Goal: Task Accomplishment & Management: Complete application form

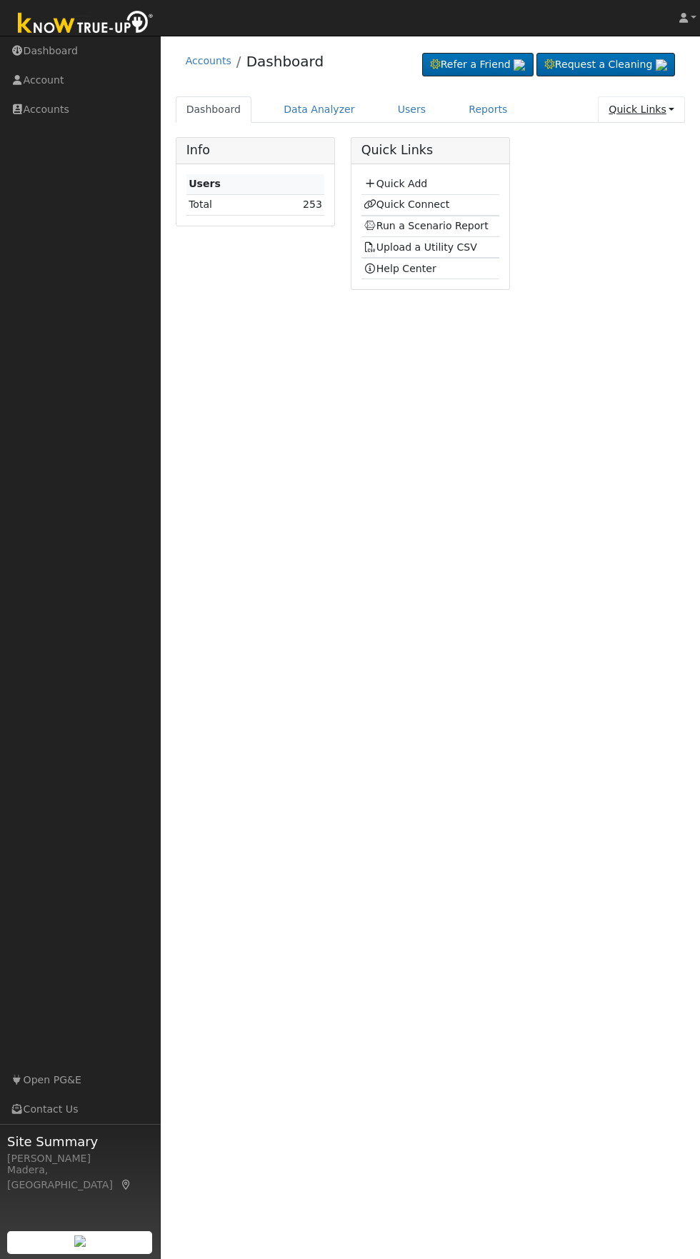
click at [657, 109] on link "Quick Links" at bounding box center [641, 109] width 87 height 26
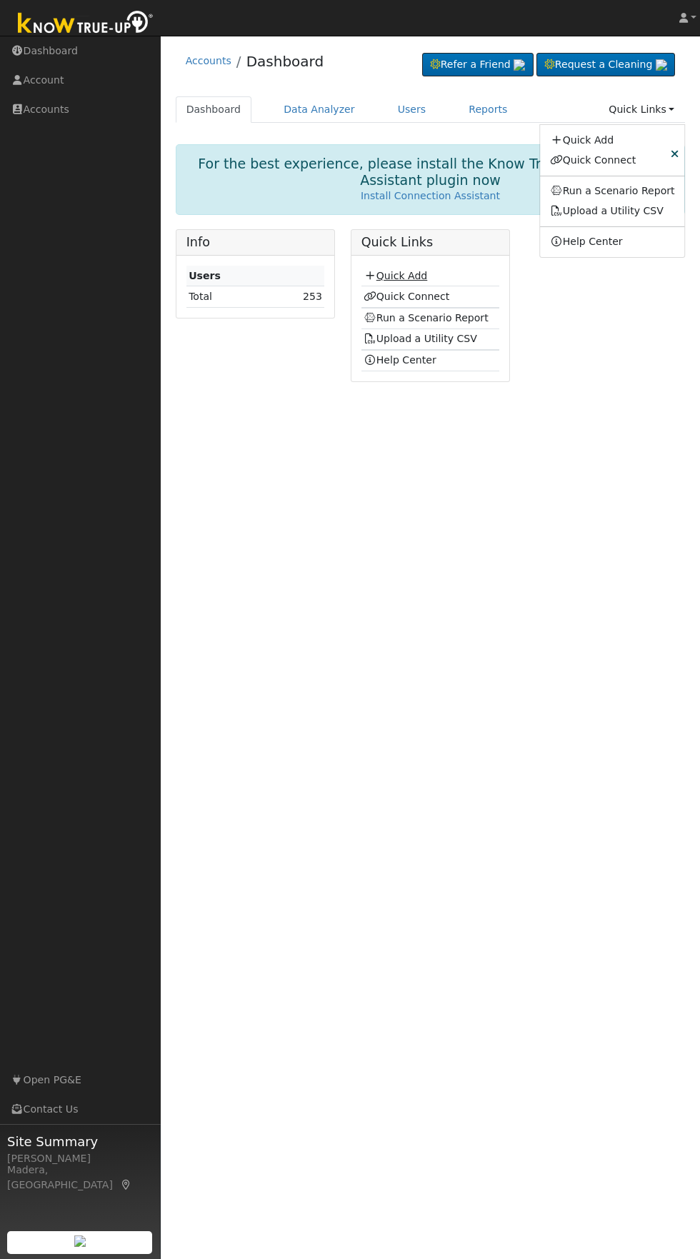
click at [412, 276] on link "Quick Add" at bounding box center [395, 275] width 64 height 11
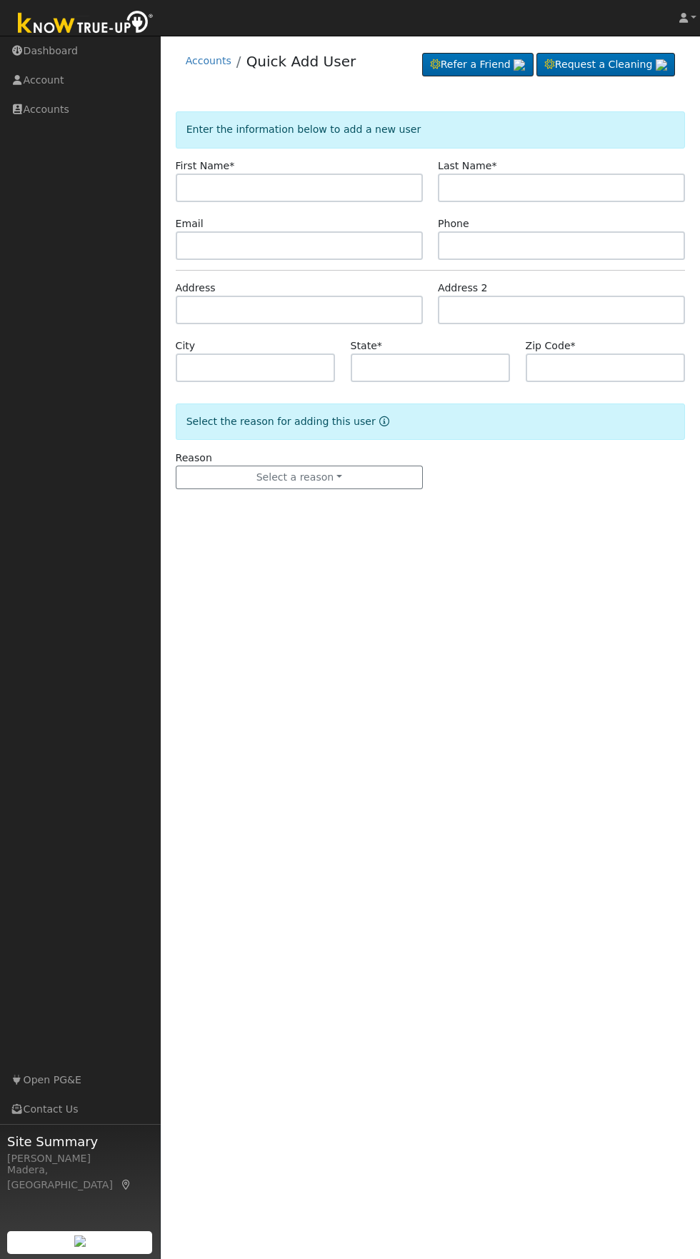
click at [368, 183] on input "text" at bounding box center [299, 187] width 247 height 29
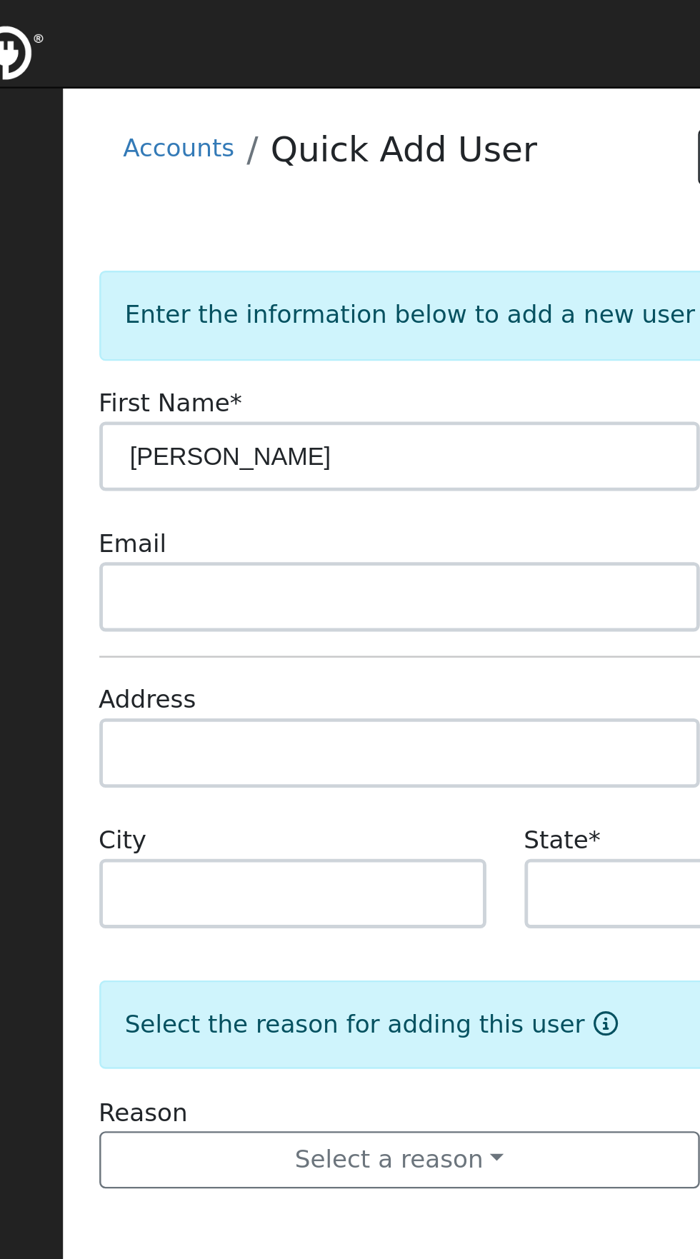
type input "Derrik"
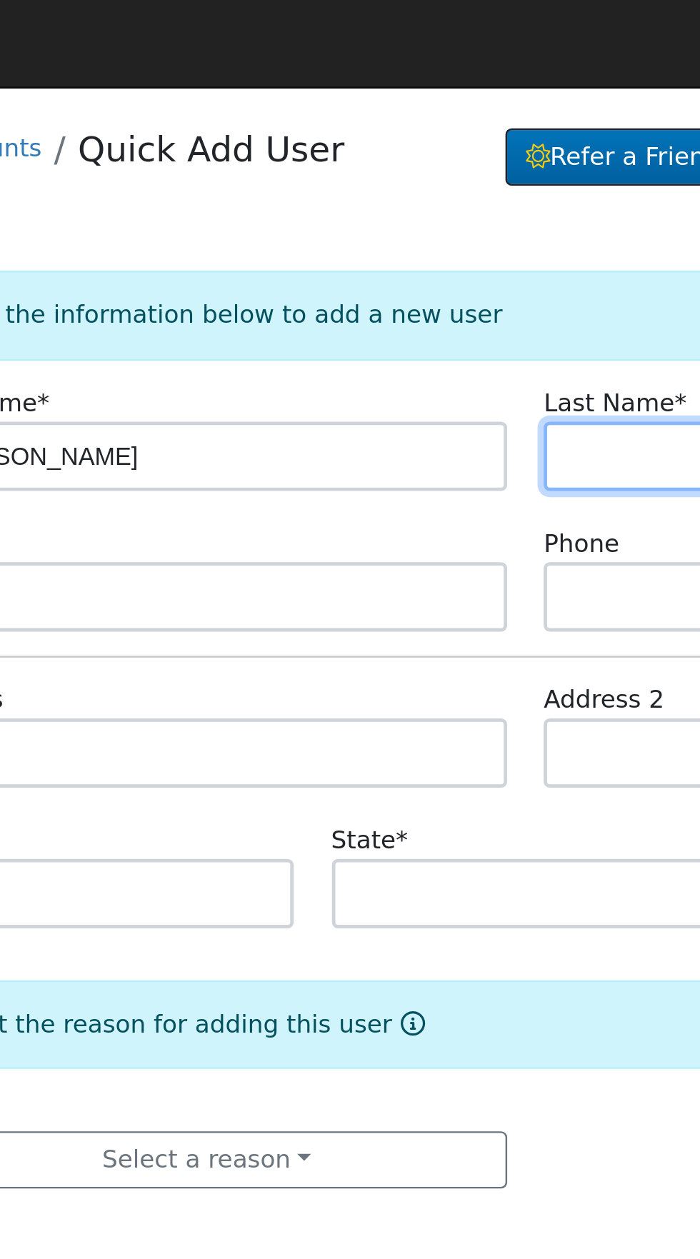
click at [473, 190] on input "text" at bounding box center [561, 187] width 247 height 29
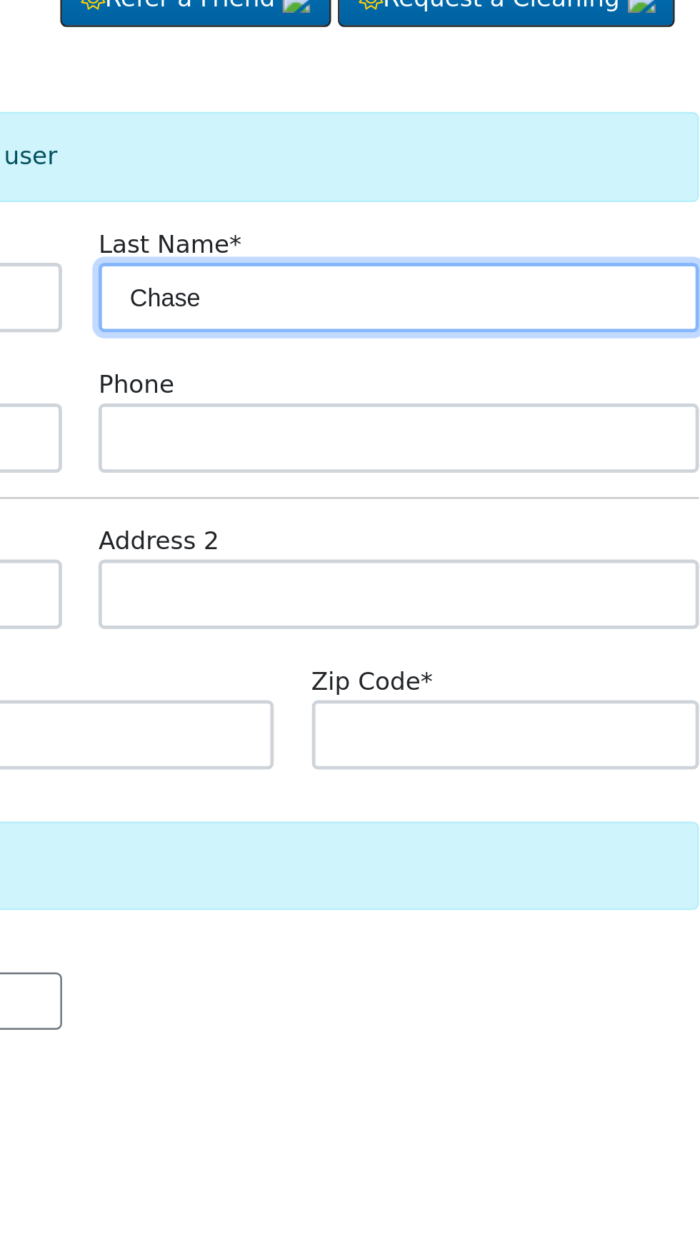
type input "Chase"
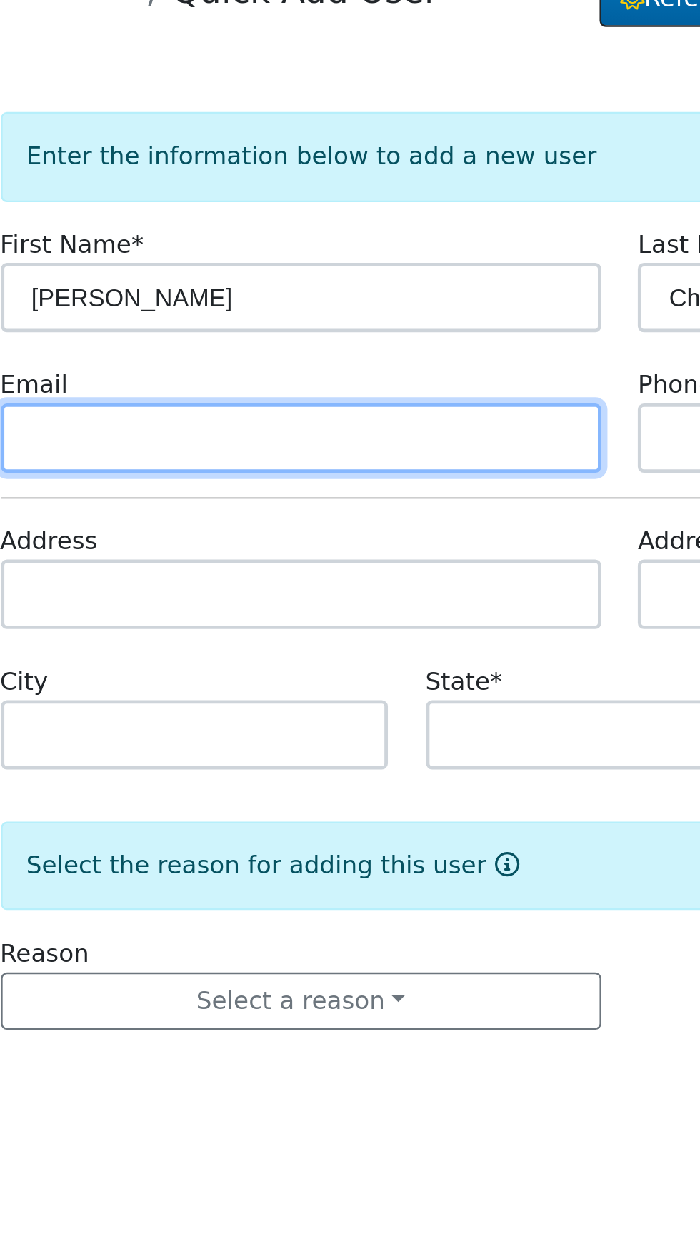
click at [353, 247] on input "text" at bounding box center [299, 245] width 247 height 29
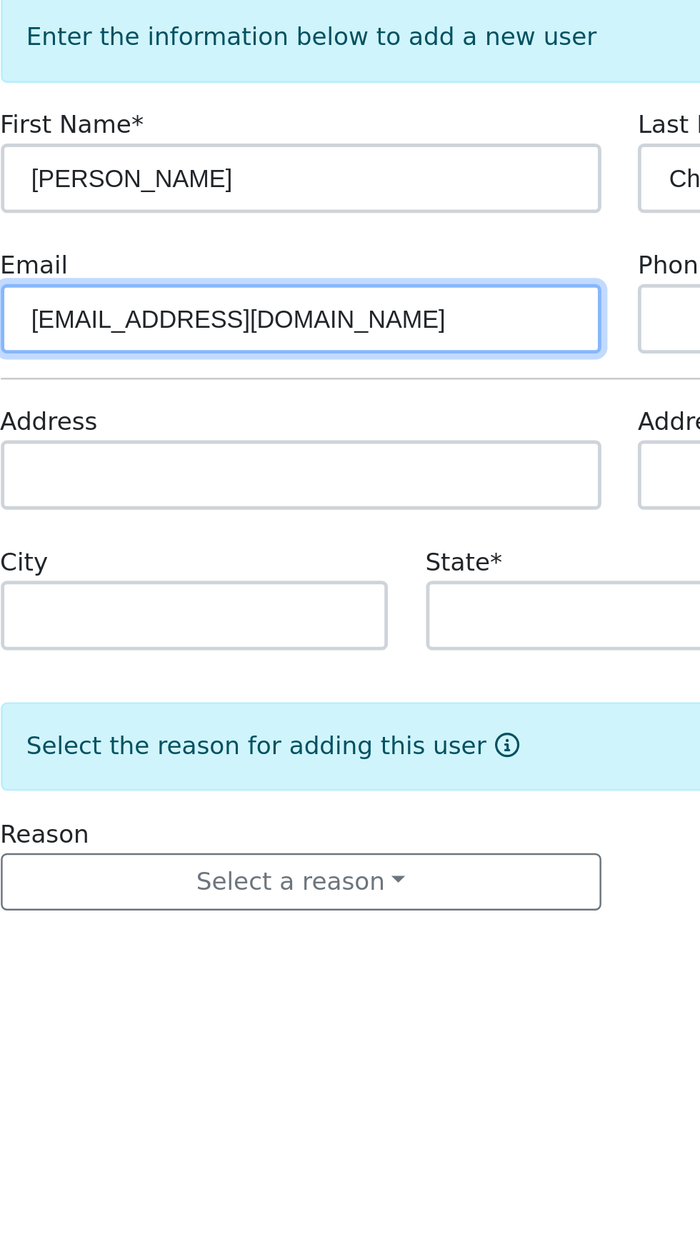
type input "derrikchase28@yahoo.com"
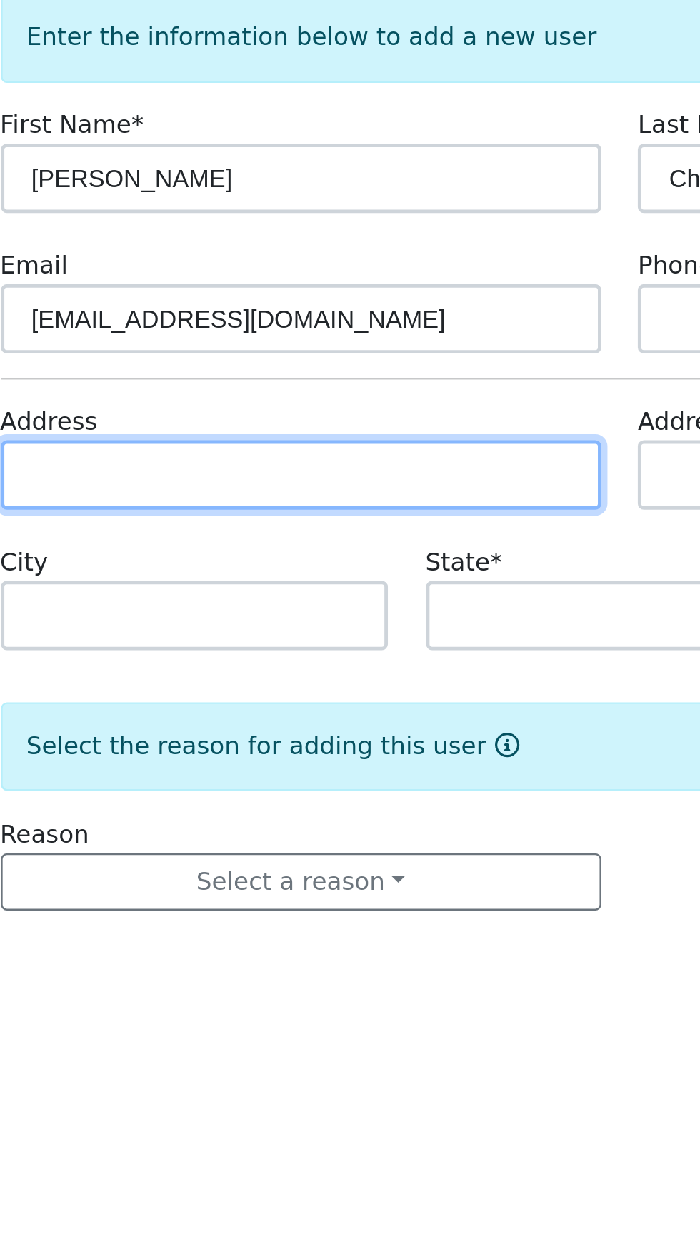
click at [362, 315] on input "text" at bounding box center [299, 310] width 247 height 29
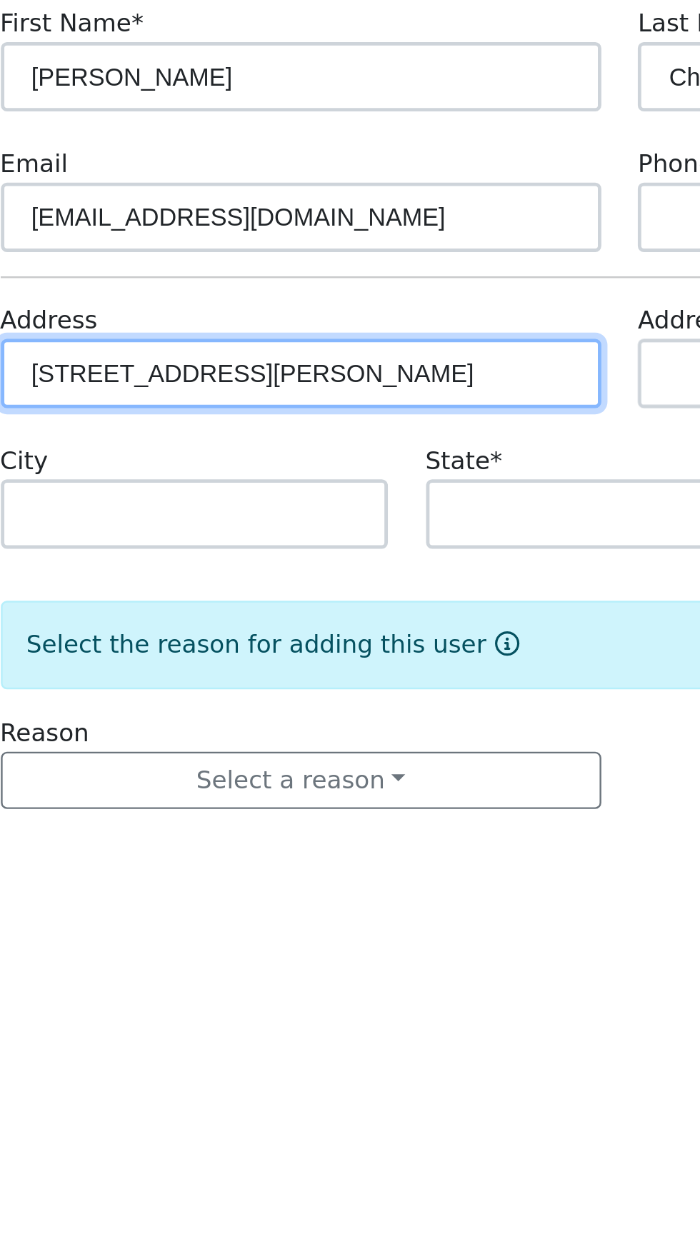
type input "845 Talus Way South"
type input "Madera"
type input "CA"
type input "93636"
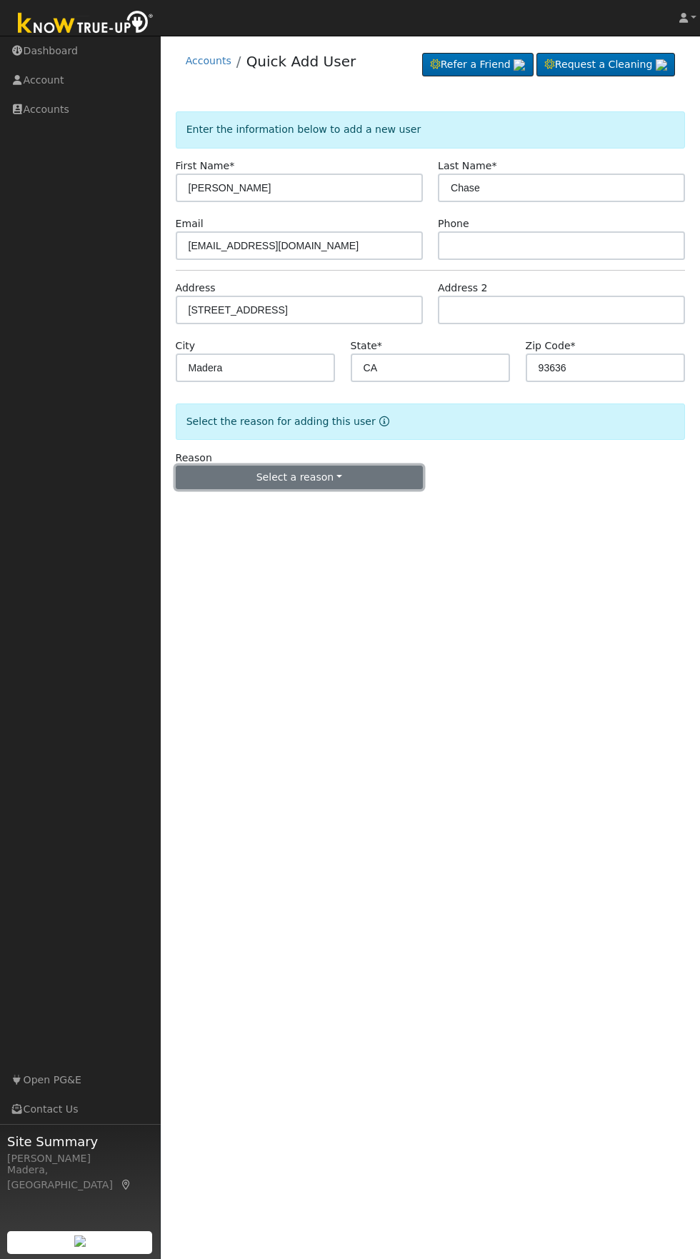
click at [355, 482] on button "Select a reason" at bounding box center [299, 477] width 247 height 24
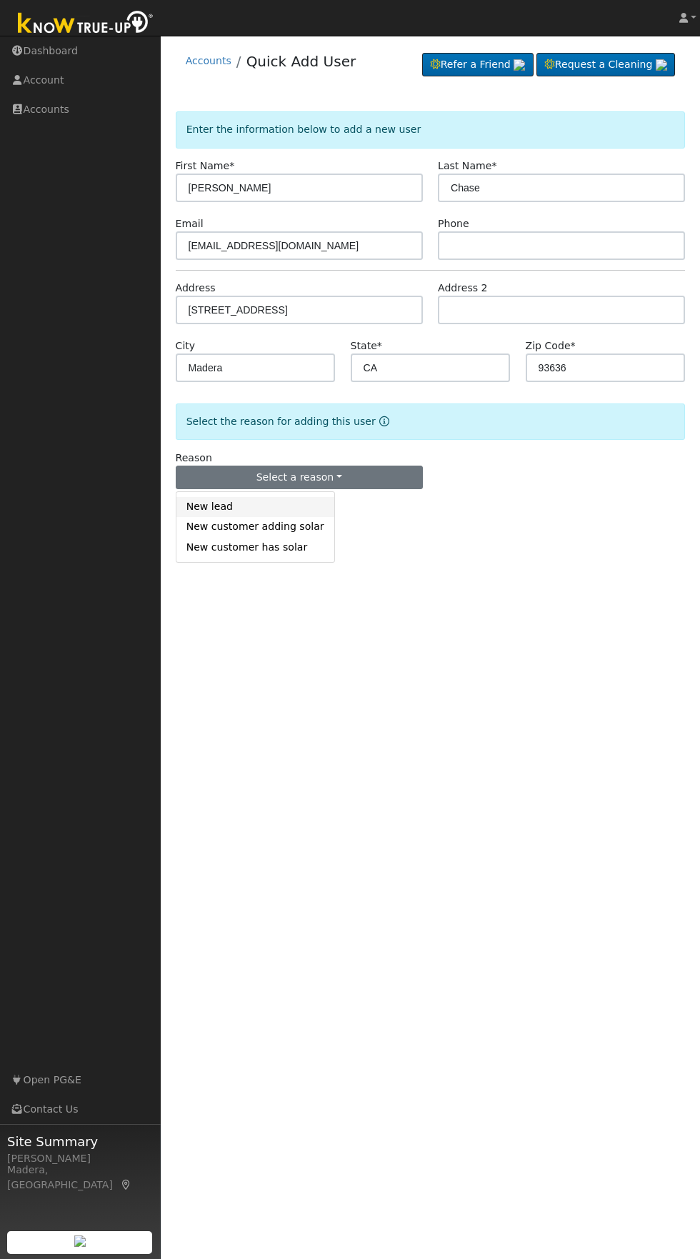
click at [228, 502] on link "New lead" at bounding box center [255, 507] width 158 height 20
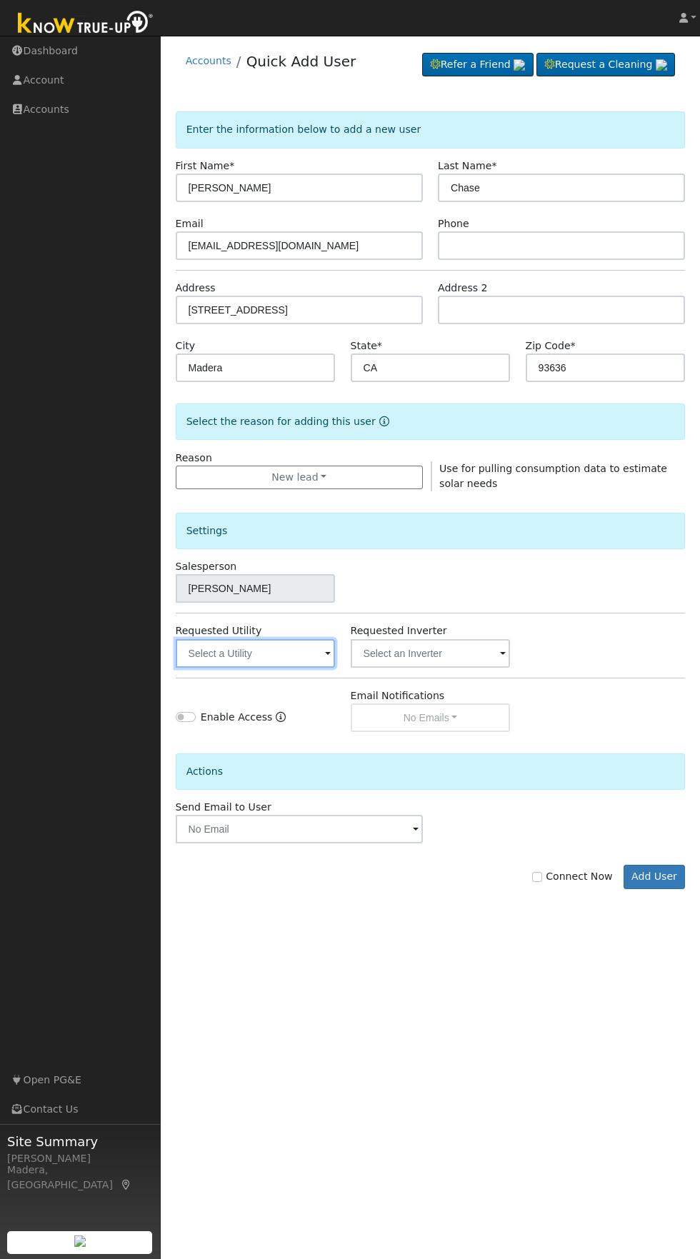
click at [288, 654] on input "text" at bounding box center [256, 653] width 160 height 29
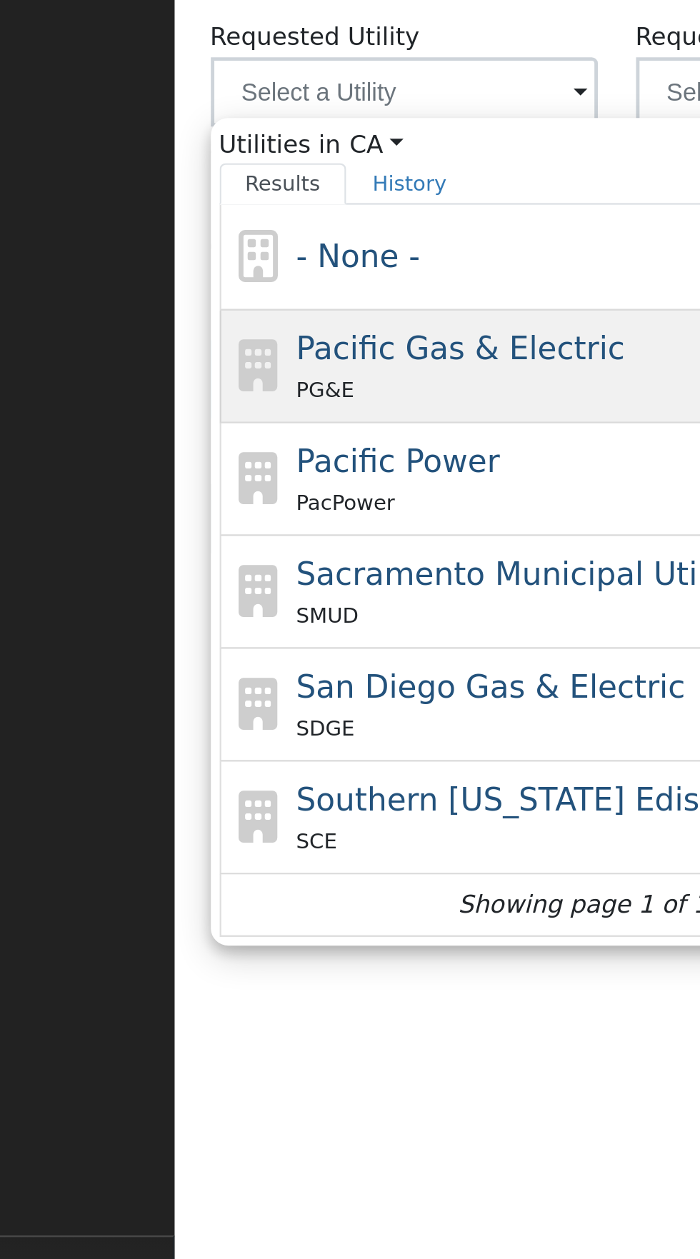
click at [287, 770] on div "PG&E" at bounding box center [343, 775] width 265 height 15
type input "Pacific Gas & Electric"
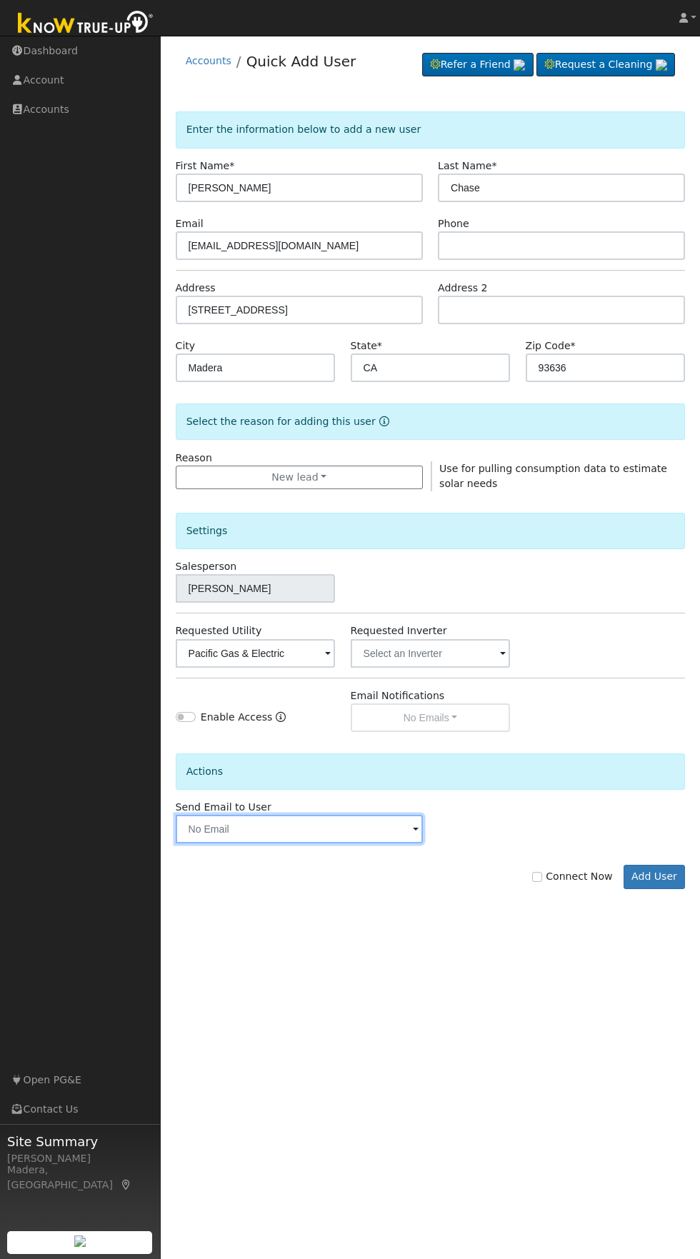
click at [337, 829] on input "text" at bounding box center [299, 829] width 247 height 29
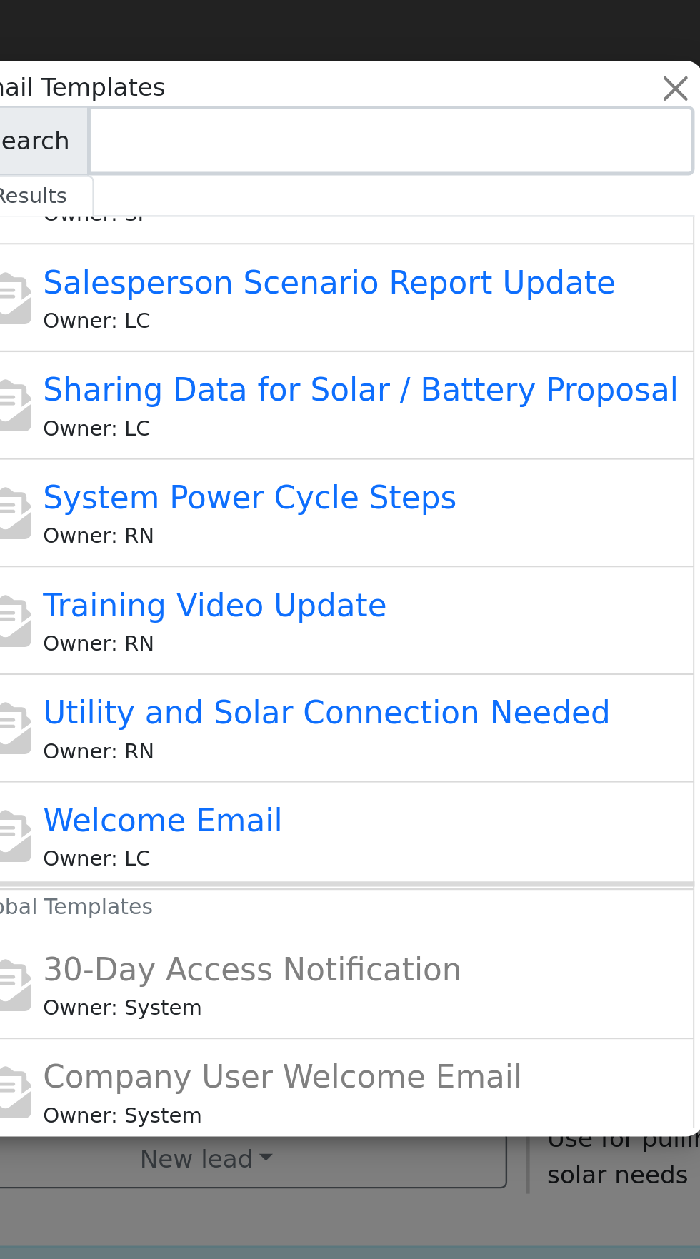
scroll to position [316, 0]
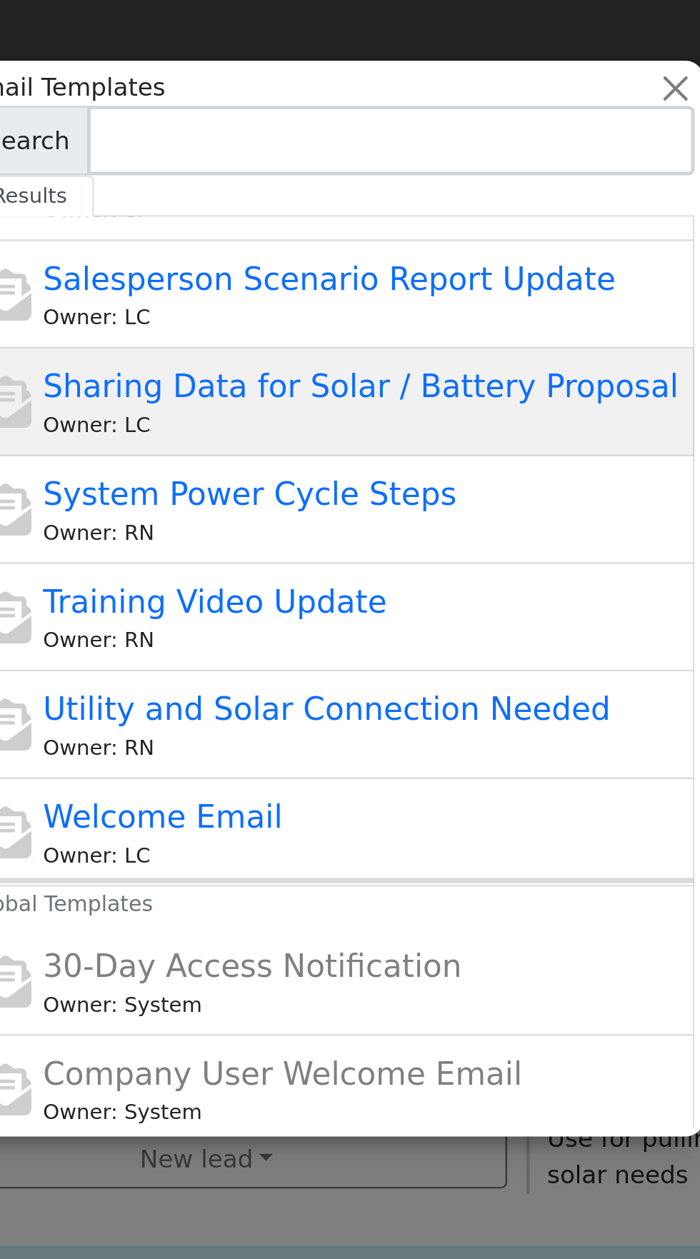
click at [438, 164] on span "Sharing Data for Solar / Battery Proposal" at bounding box center [362, 158] width 261 height 15
type input "Sharing Data for Solar / Battery Proposal"
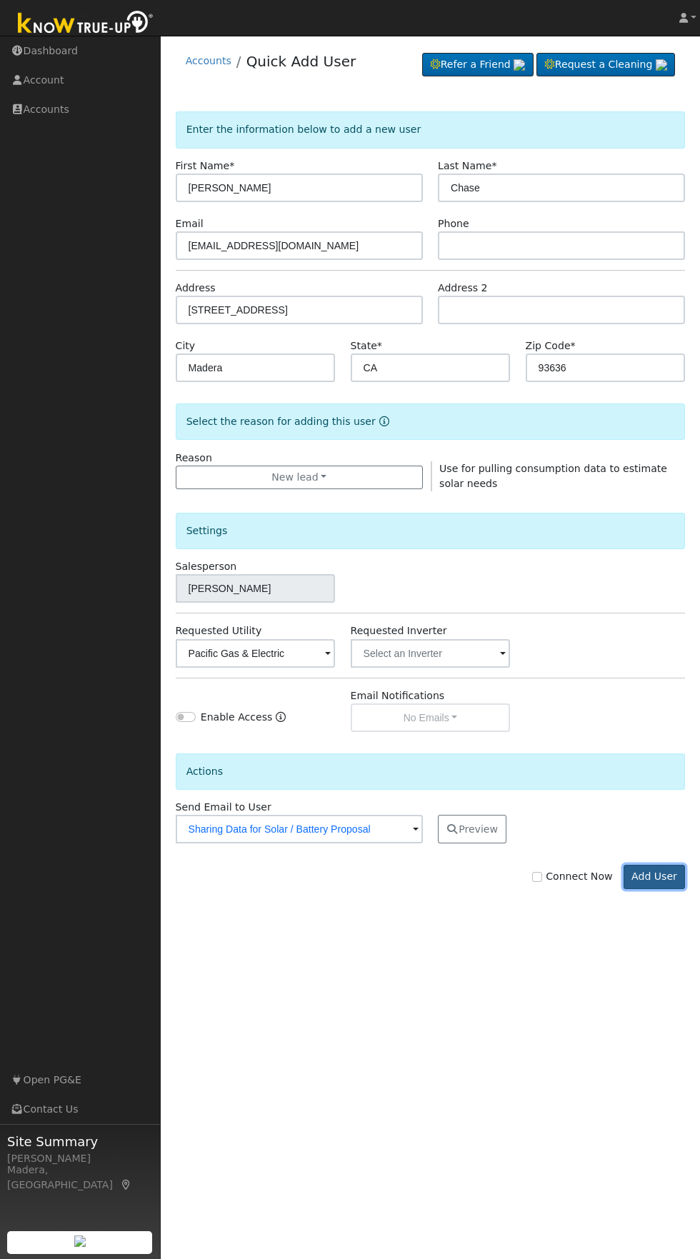
click at [660, 882] on button "Add User" at bounding box center [654, 877] width 62 height 24
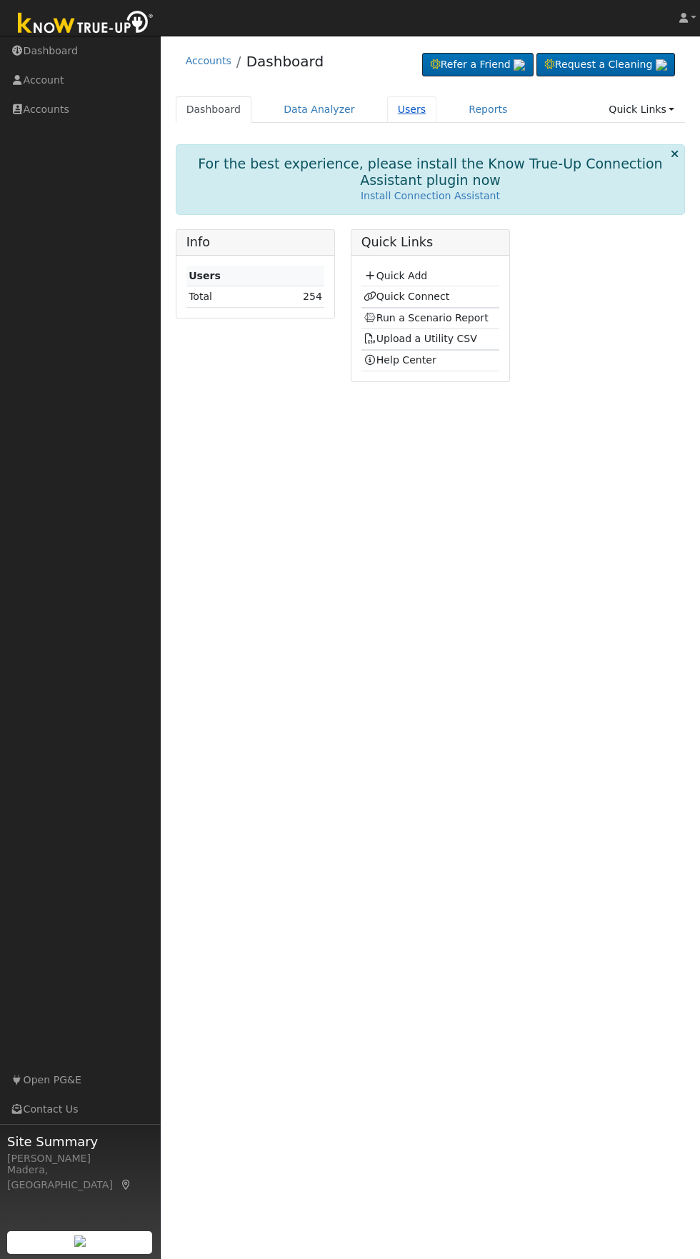
click at [396, 109] on link "Users" at bounding box center [412, 109] width 50 height 26
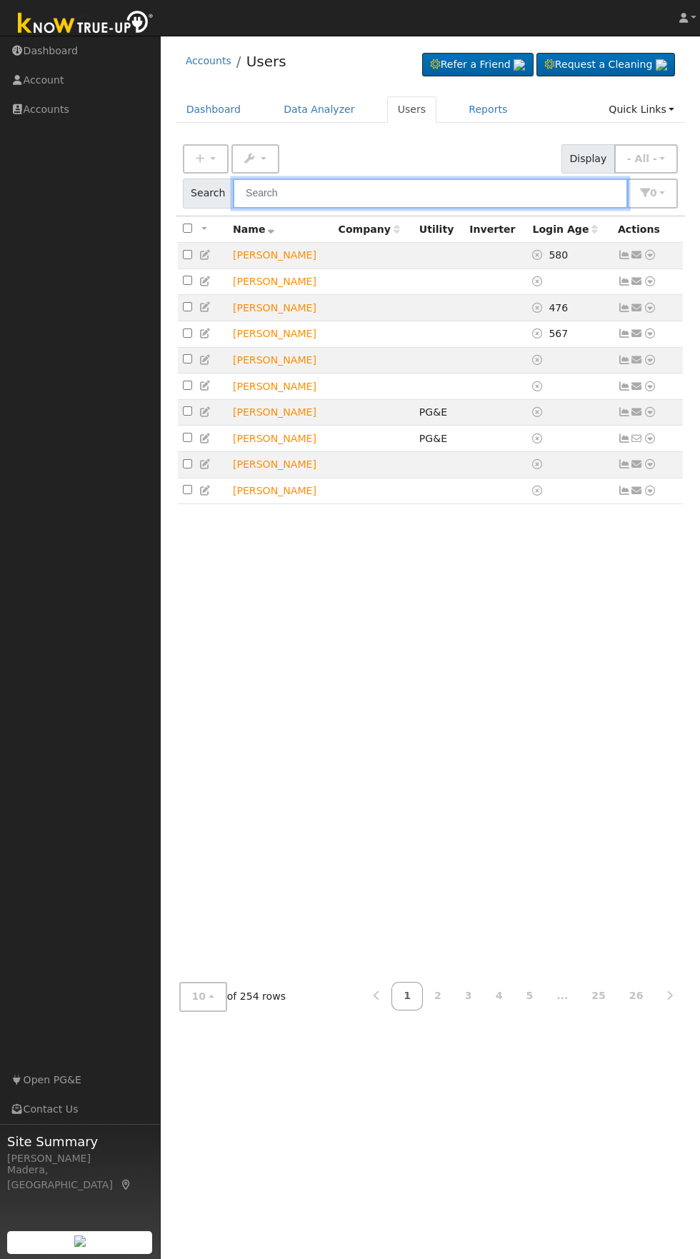
click at [475, 188] on input "text" at bounding box center [430, 192] width 395 height 29
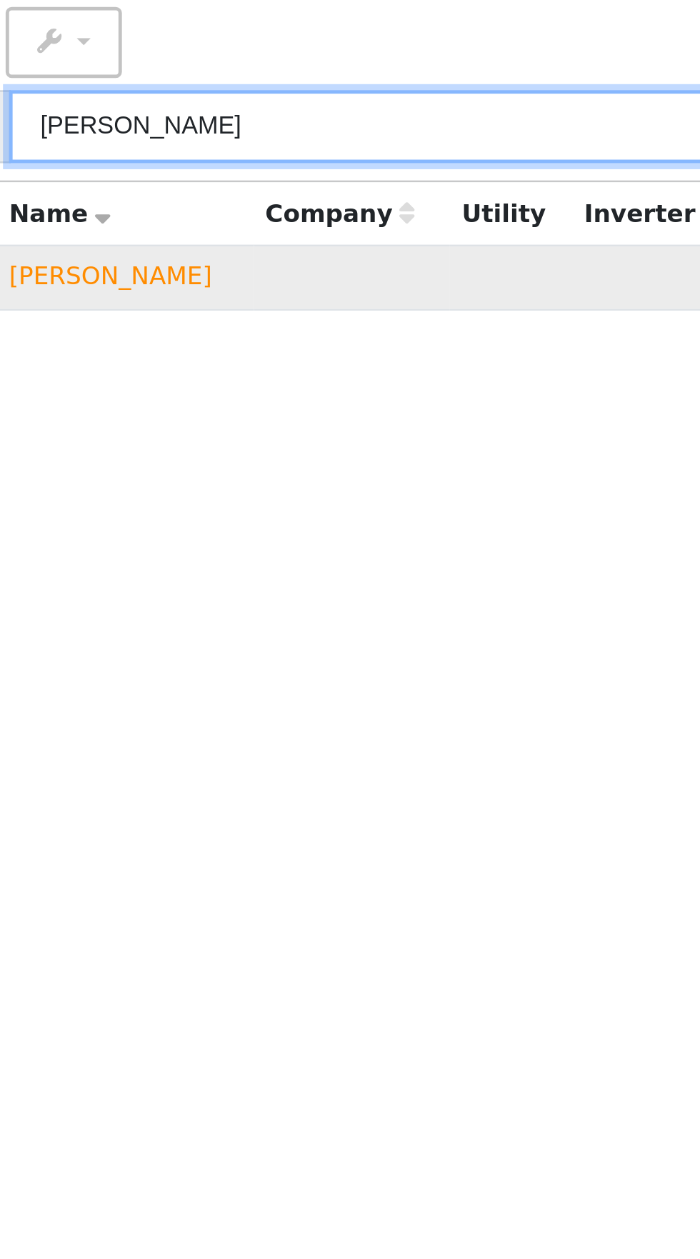
type input "Derr"
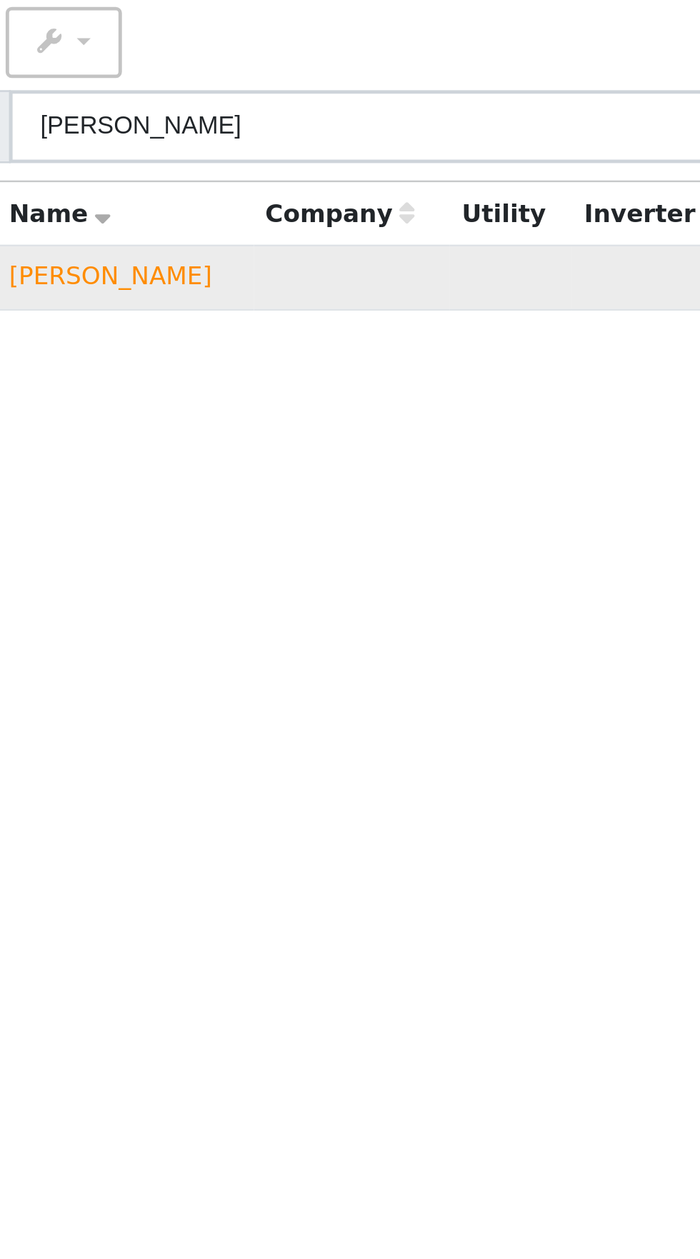
click at [268, 259] on td "Derrik Chase" at bounding box center [281, 256] width 106 height 26
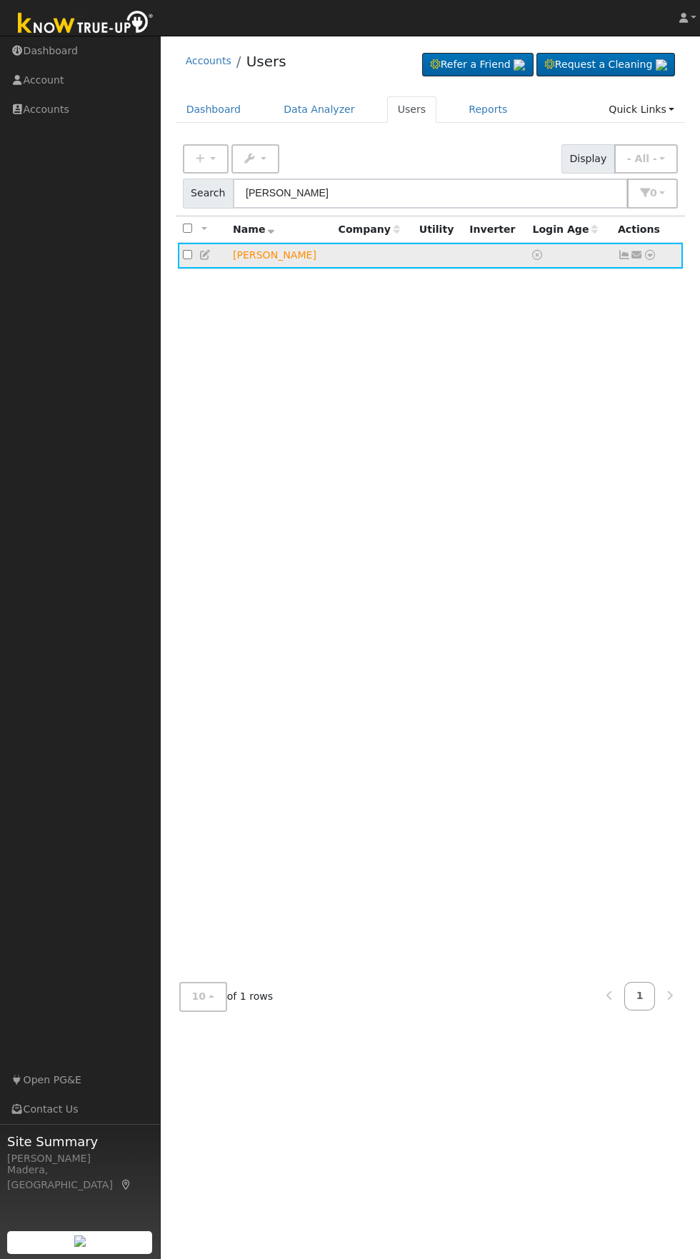
click at [207, 256] on icon at bounding box center [205, 255] width 13 height 10
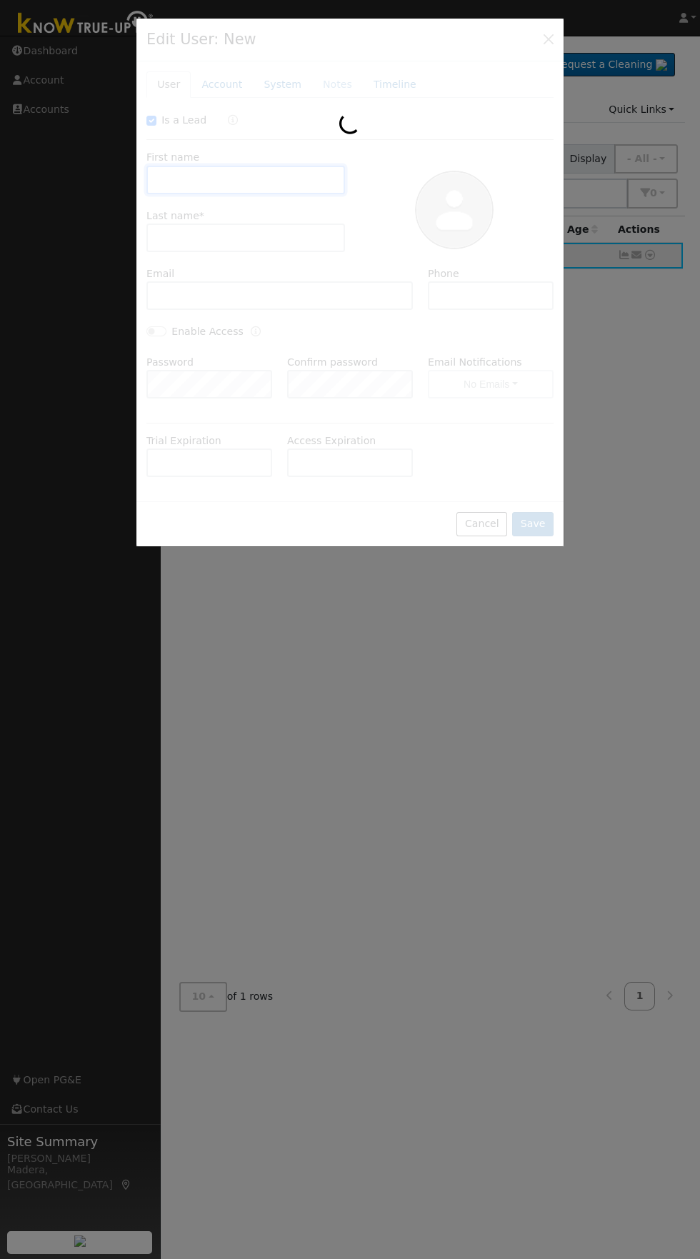
checkbox input "true"
type input "Derrik"
type input "Chase"
type input "derrikchase28@yahoo.com"
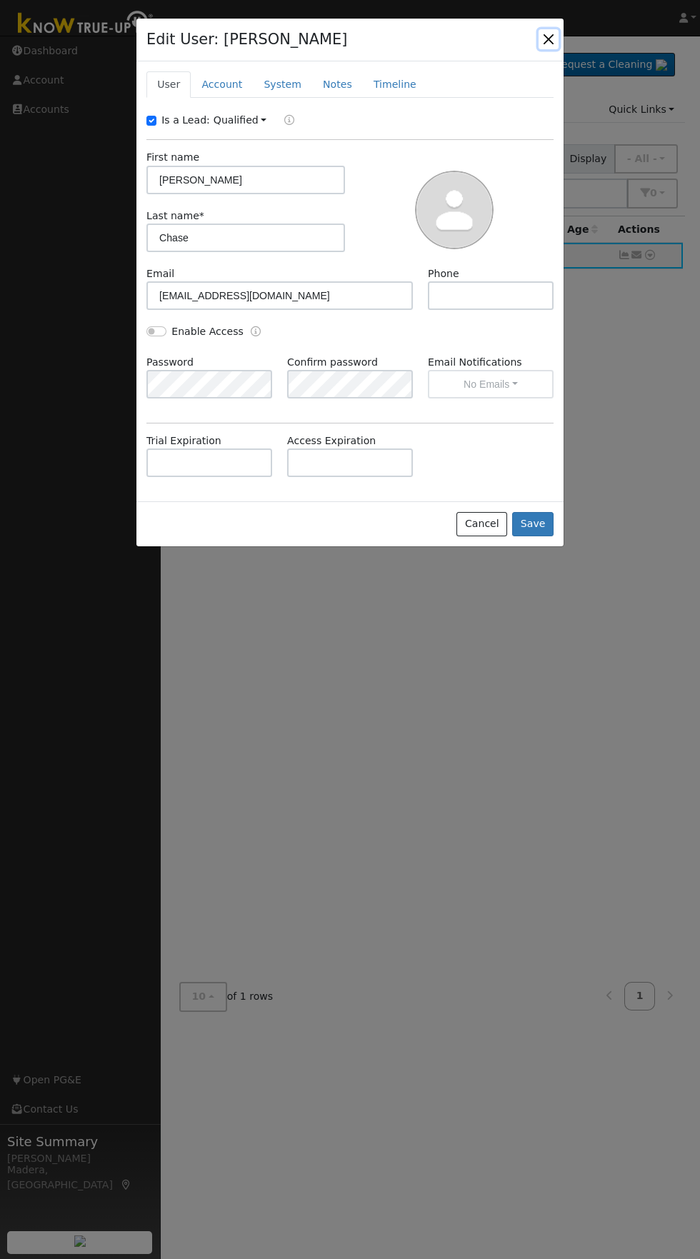
click at [546, 36] on button "button" at bounding box center [548, 39] width 20 height 20
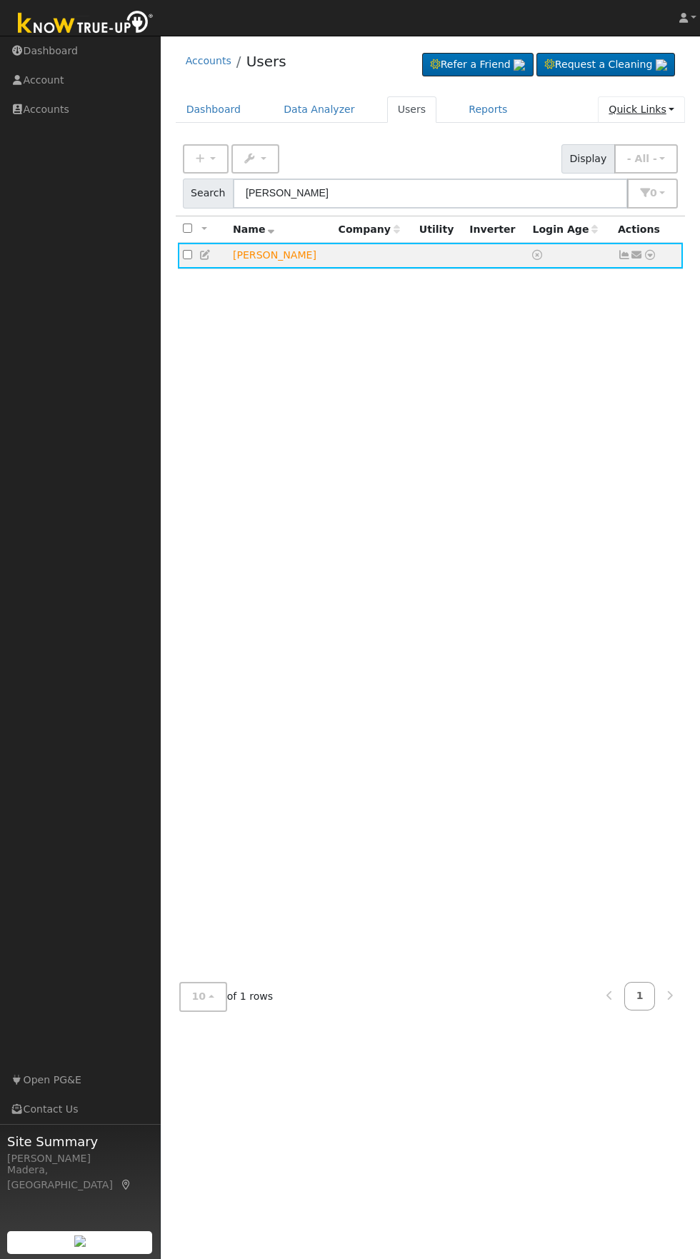
click at [659, 107] on link "Quick Links" at bounding box center [641, 109] width 87 height 26
click at [619, 138] on link "Quick Add" at bounding box center [612, 140] width 145 height 20
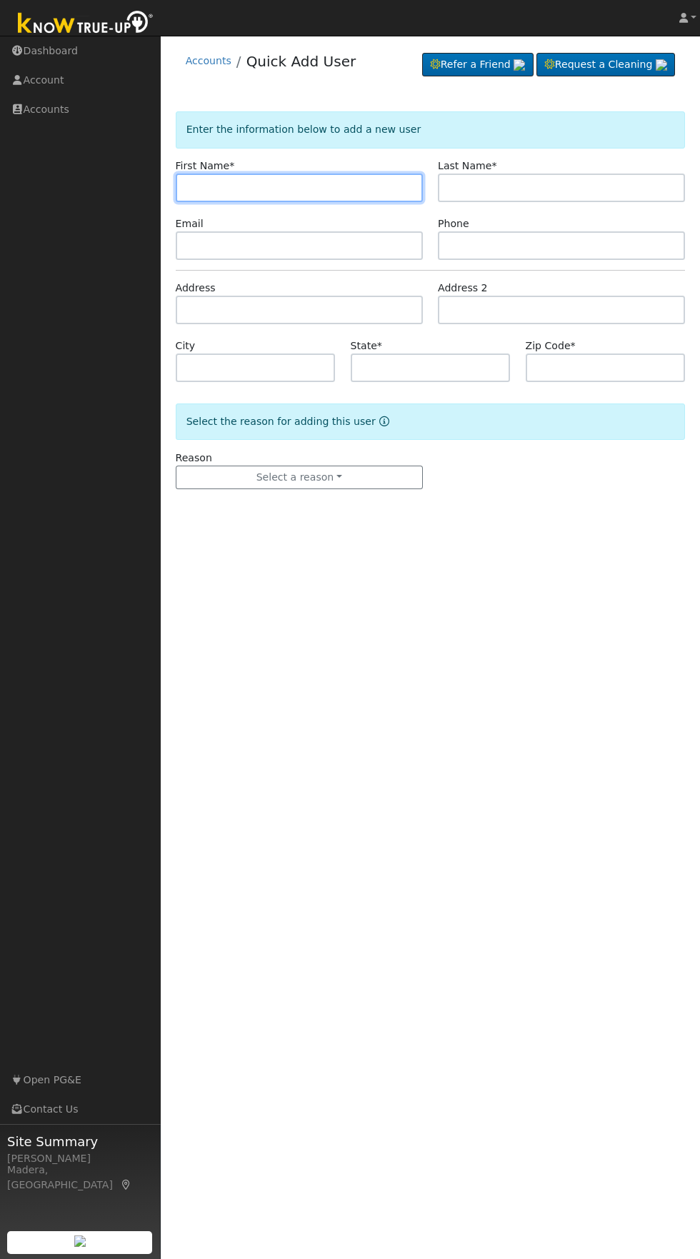
click at [368, 187] on input "text" at bounding box center [299, 187] width 247 height 29
type input "[PERSON_NAME]"
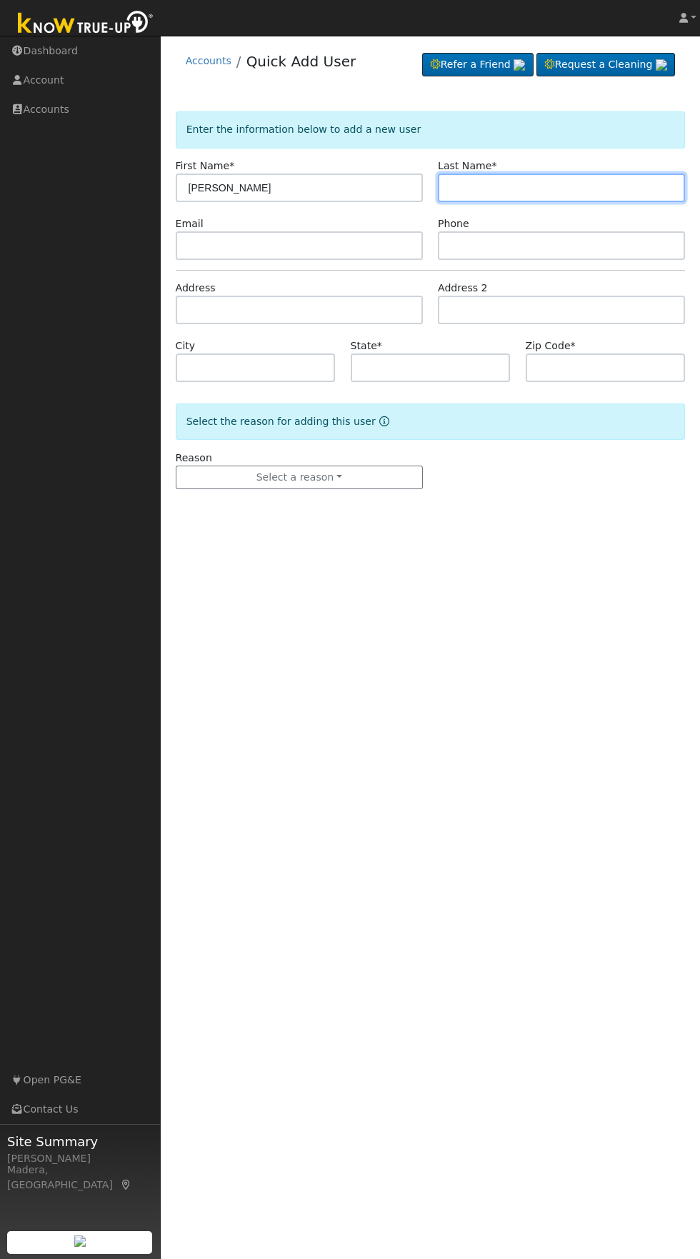
click at [585, 187] on input "text" at bounding box center [561, 187] width 247 height 29
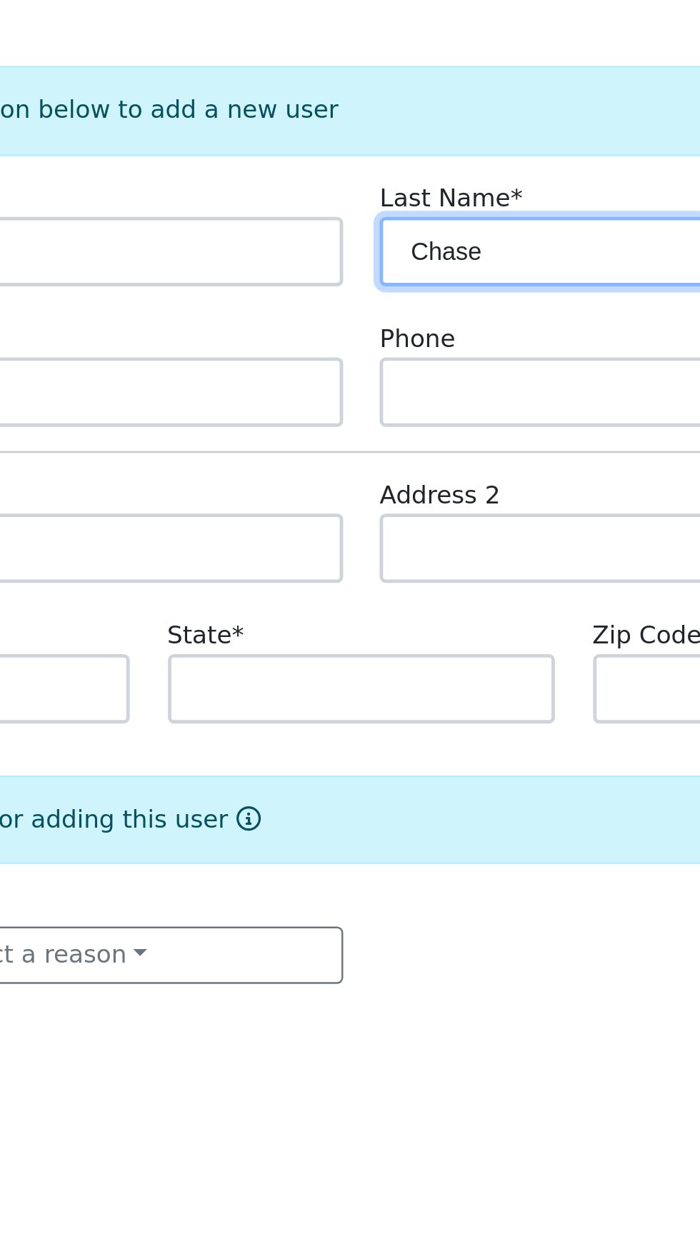
type input "Chase"
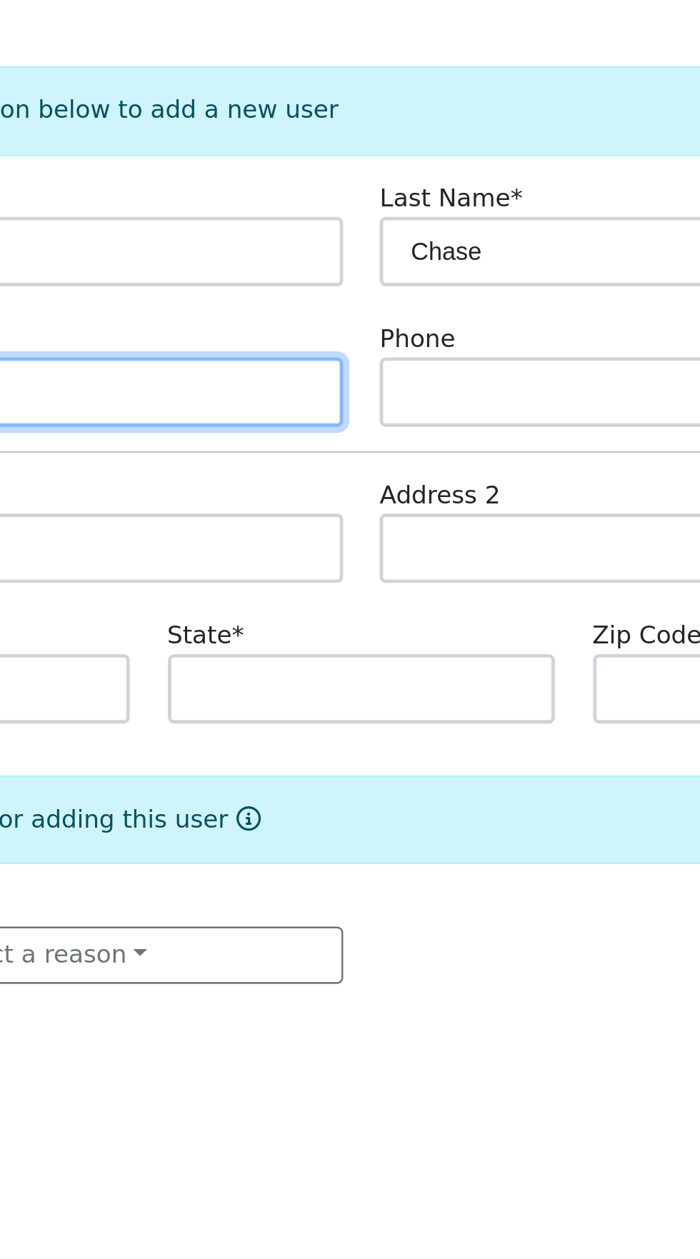
click at [399, 248] on input "text" at bounding box center [299, 245] width 247 height 29
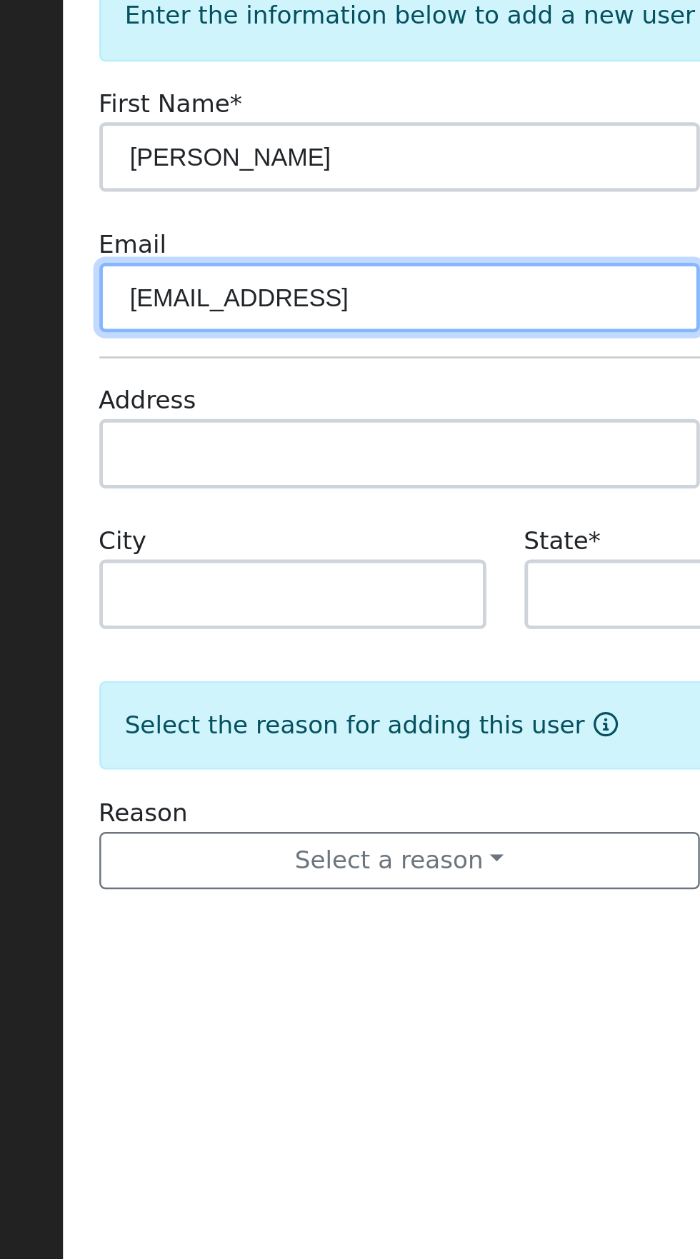
type input "[EMAIL_ADDRESS]"
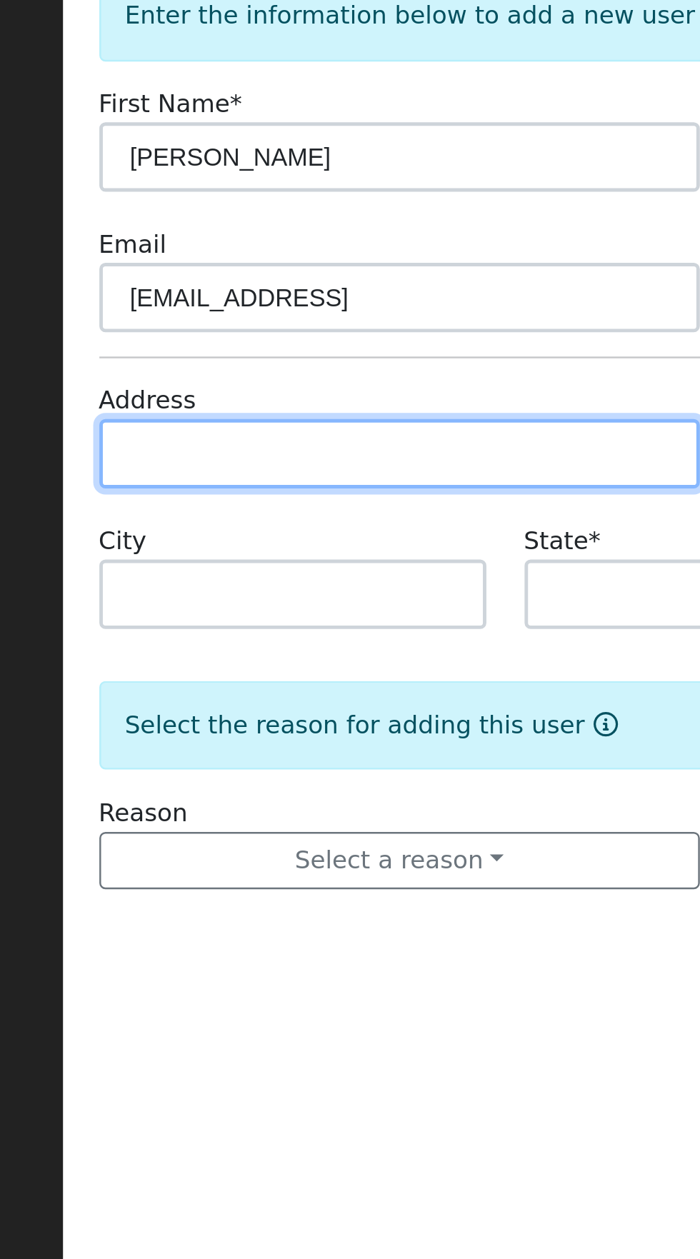
click at [341, 307] on input "text" at bounding box center [299, 310] width 247 height 29
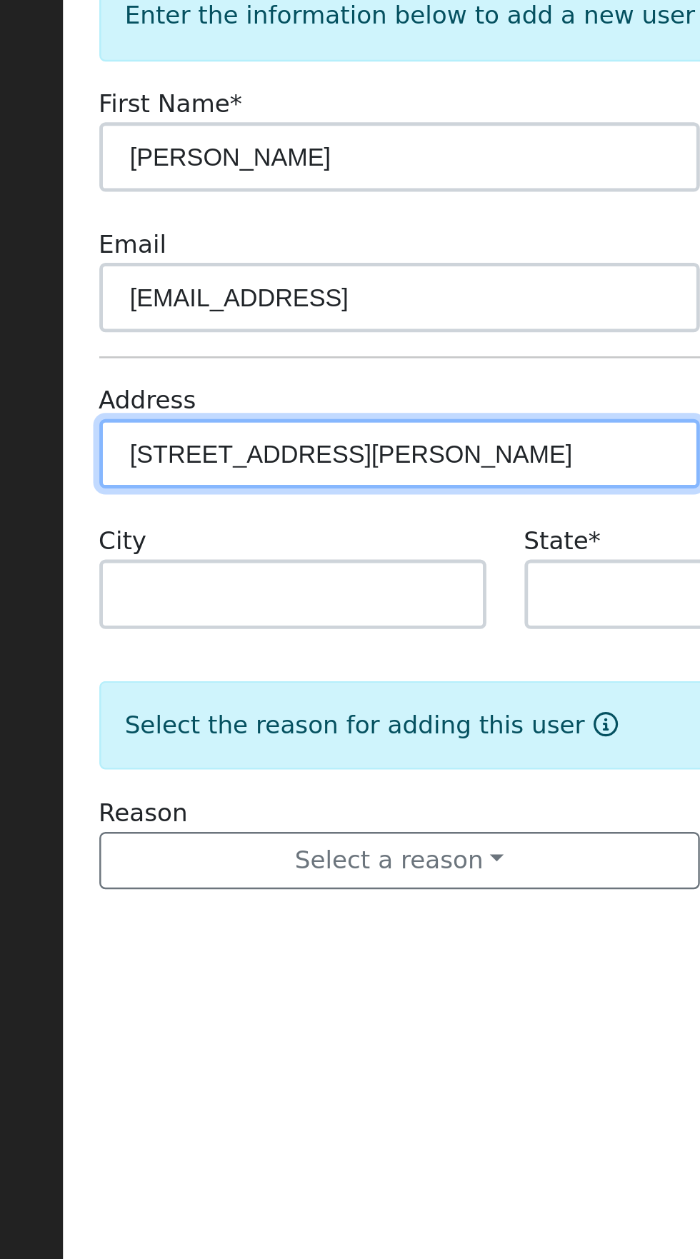
type input "[STREET_ADDRESS]"
type input "Madera"
type input "CA"
type input "93636"
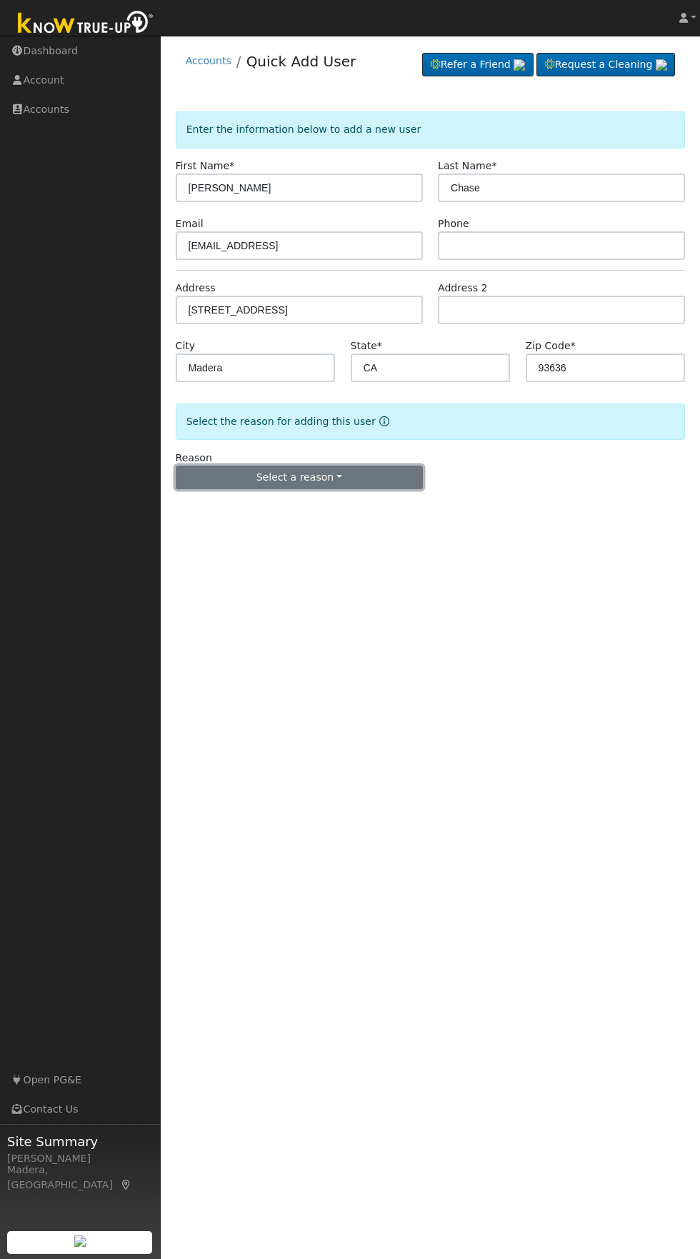
click at [367, 482] on button "Select a reason" at bounding box center [299, 477] width 247 height 24
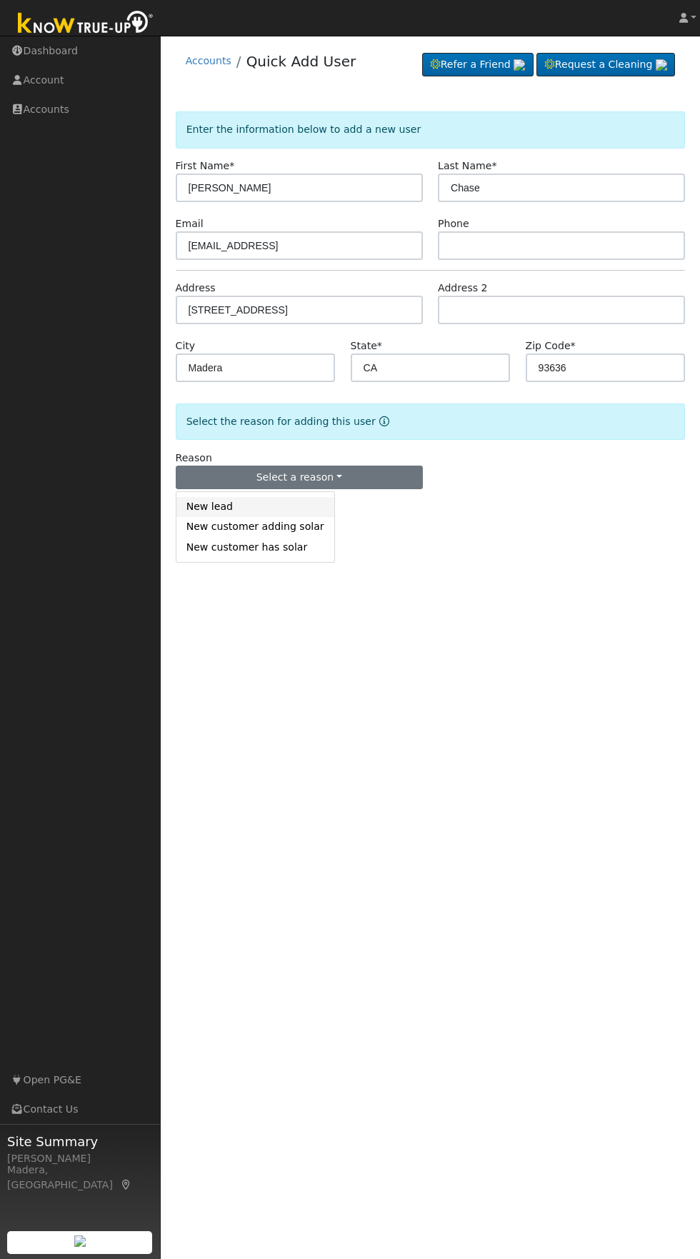
click at [220, 508] on link "New lead" at bounding box center [255, 507] width 158 height 20
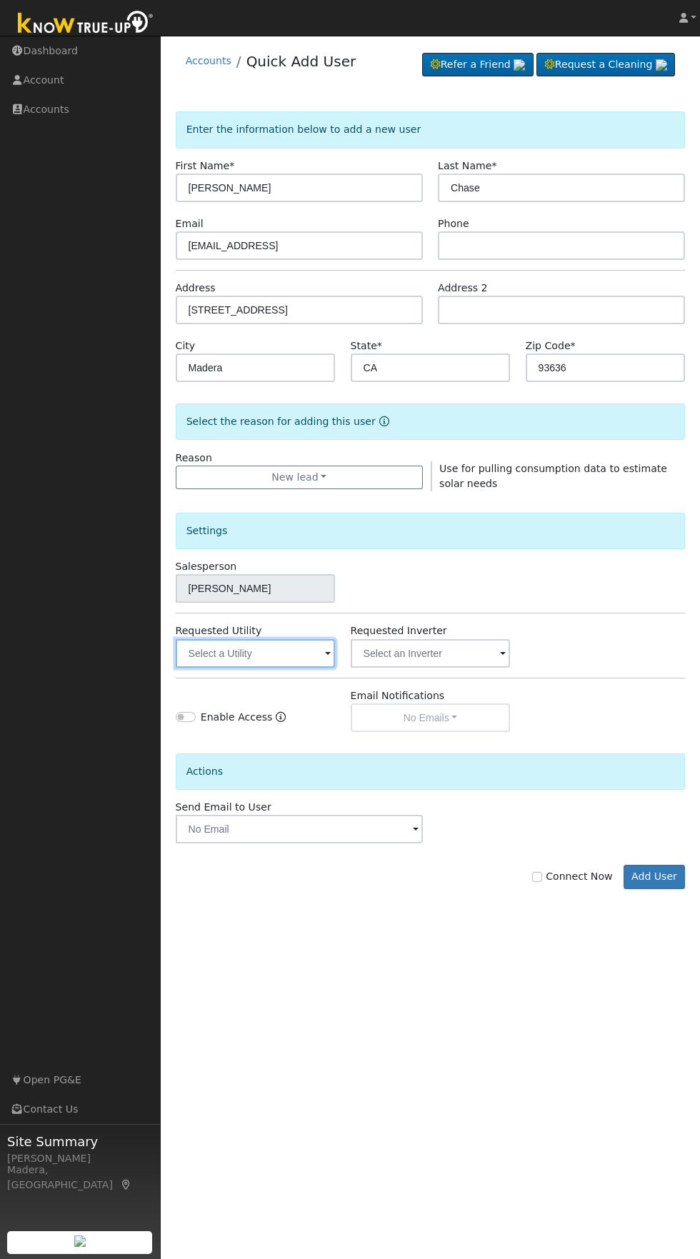
click at [278, 653] on input "text" at bounding box center [256, 653] width 160 height 29
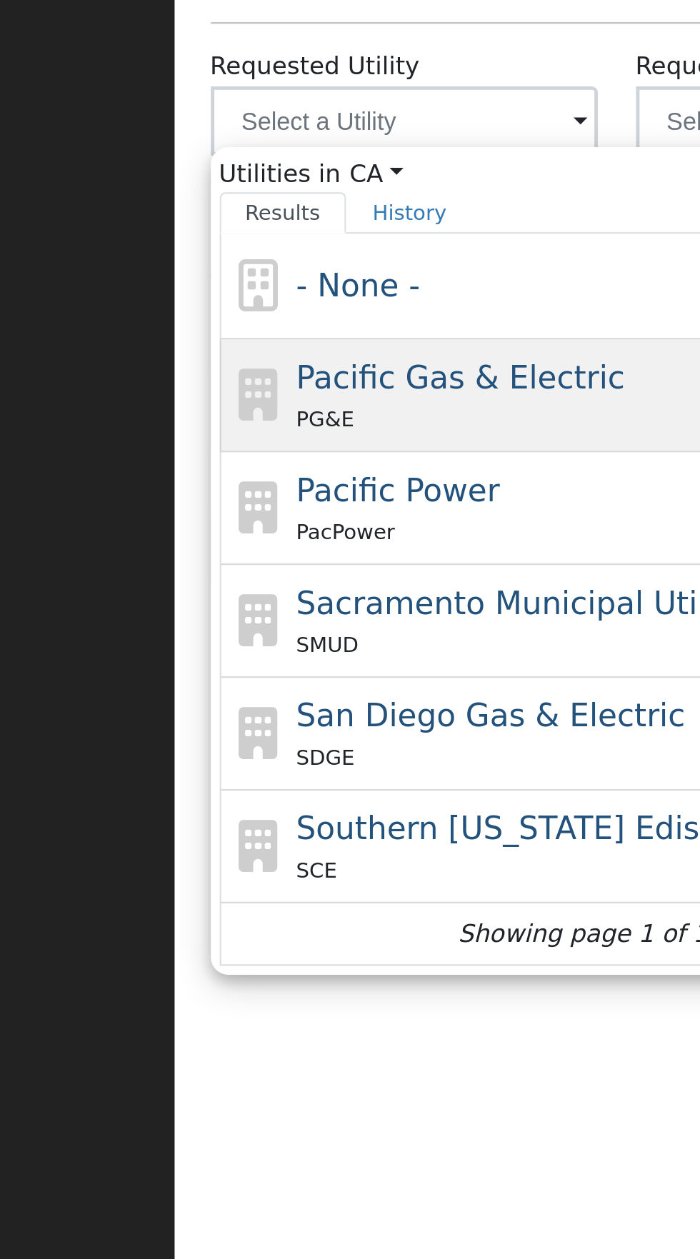
click at [296, 759] on span "Pacific Gas & Electric" at bounding box center [278, 758] width 135 height 15
type input "Pacific Gas & Electric"
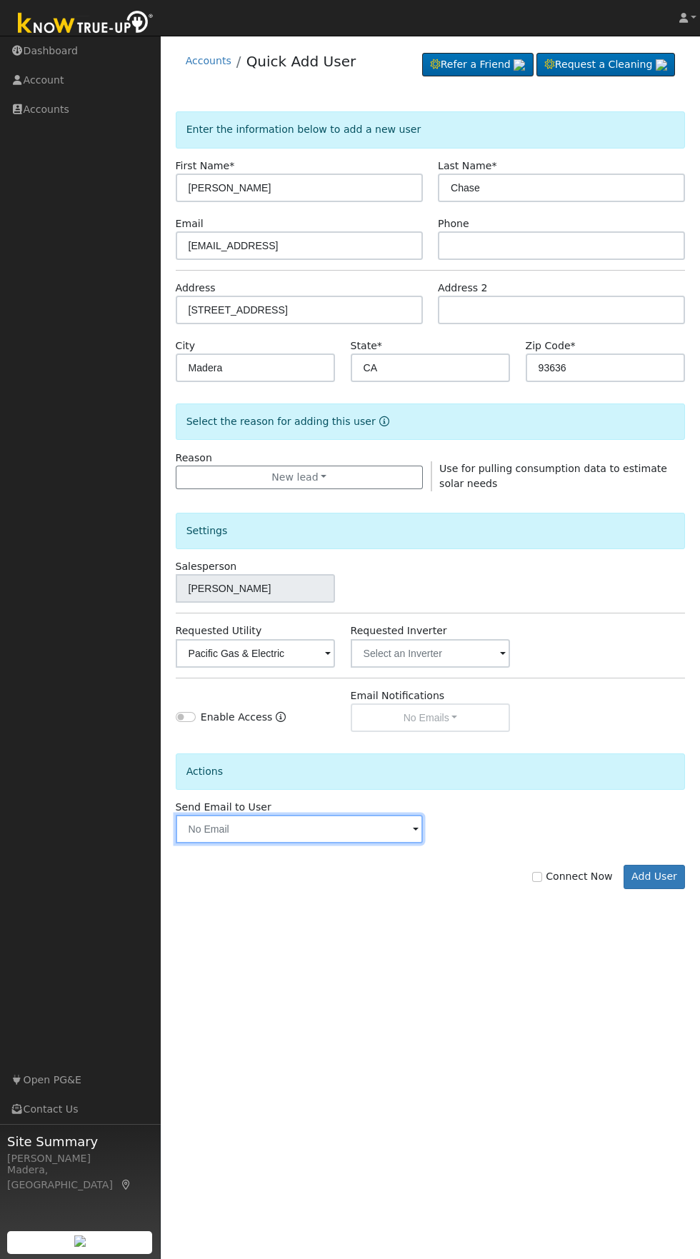
click at [379, 823] on input "text" at bounding box center [299, 829] width 247 height 29
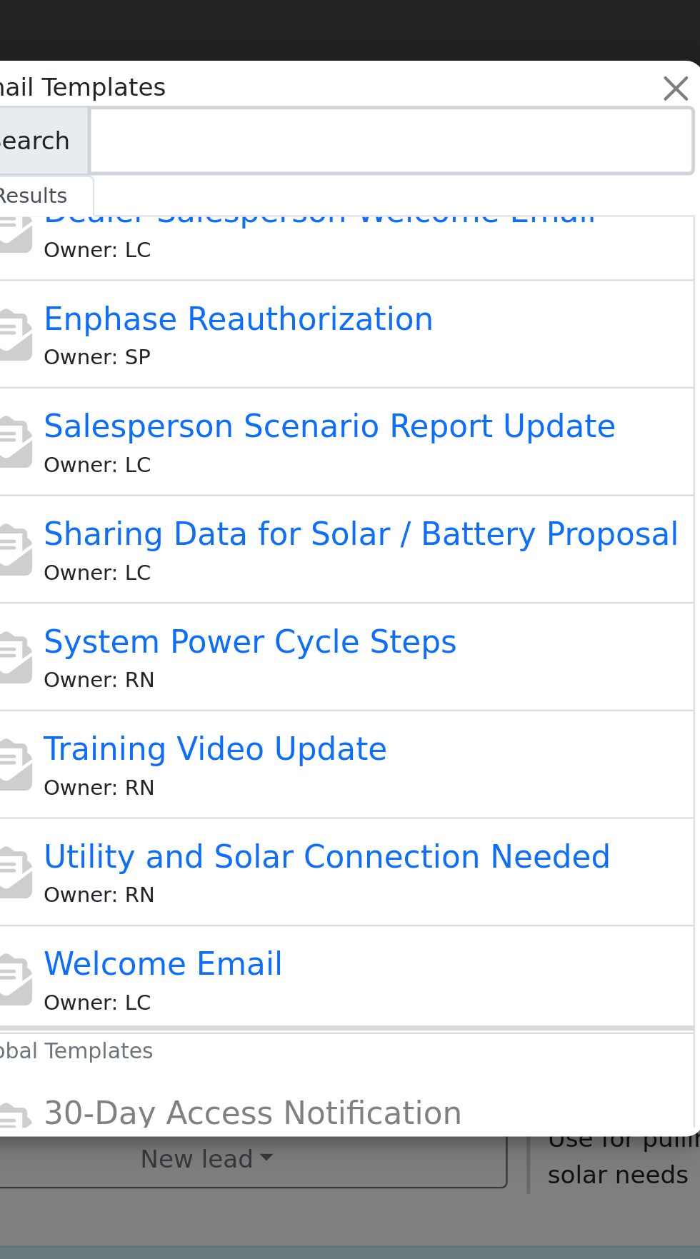
scroll to position [264, 0]
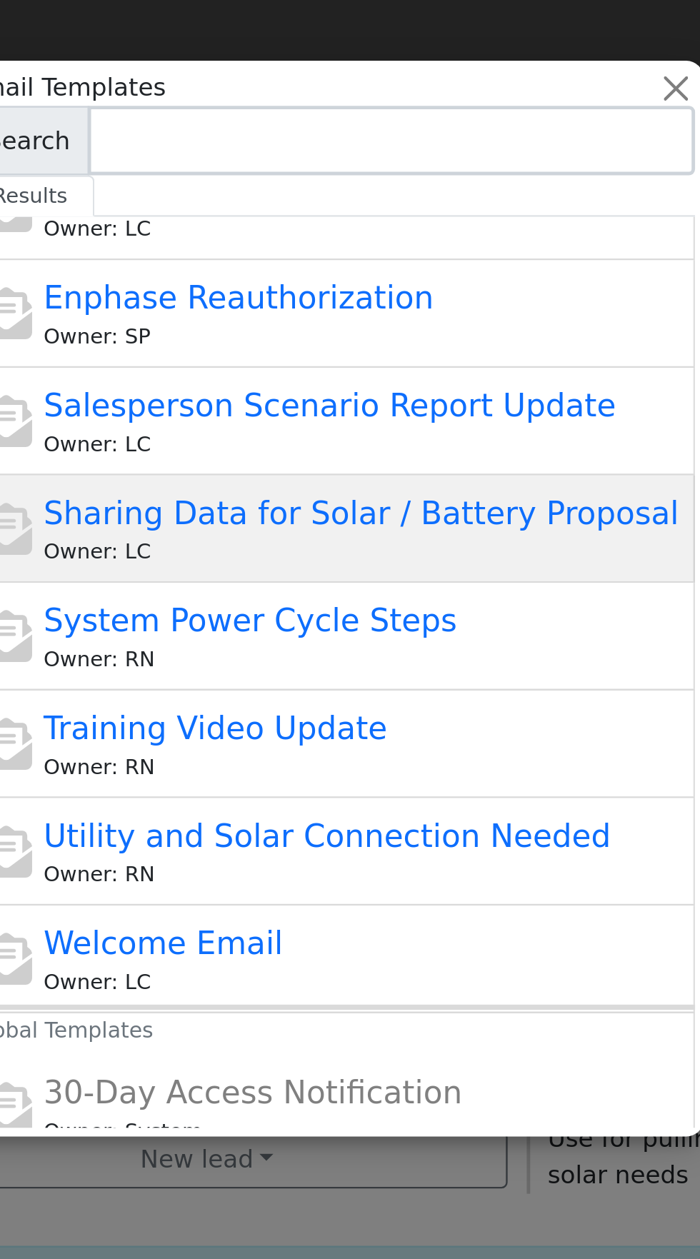
click at [426, 214] on span "Sharing Data for Solar / Battery Proposal" at bounding box center [362, 210] width 261 height 15
type input "Sharing Data for Solar / Battery Proposal"
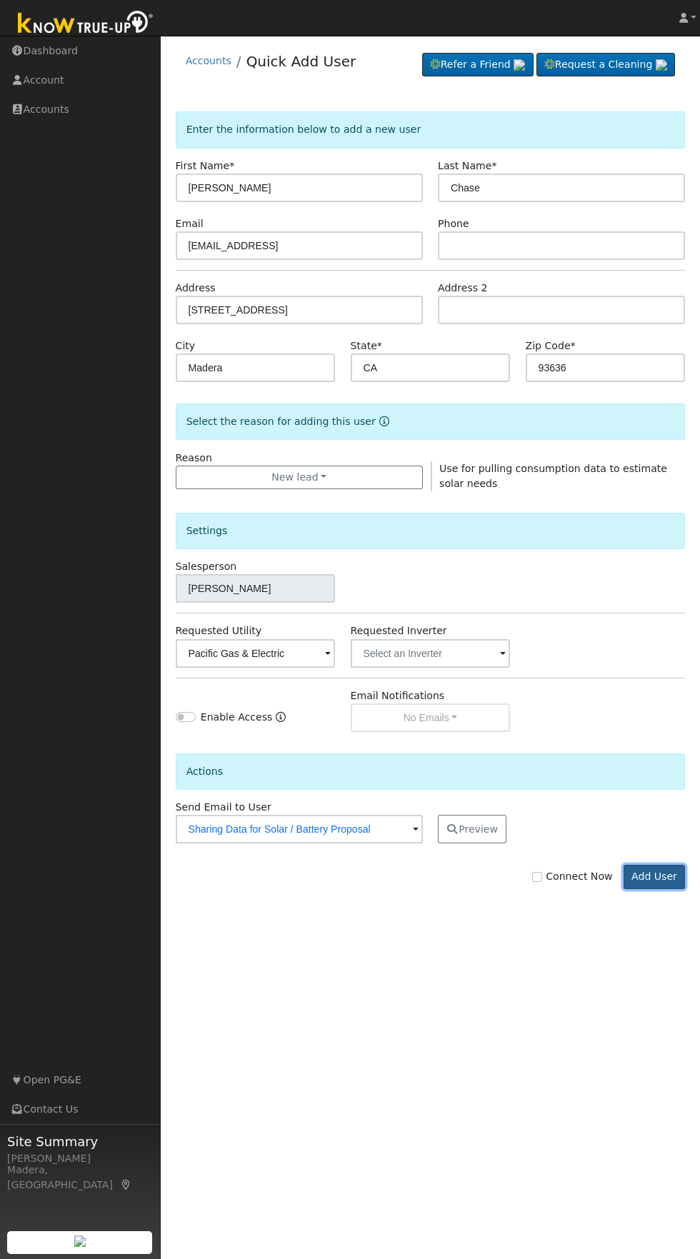
click at [663, 886] on button "Add User" at bounding box center [654, 877] width 62 height 24
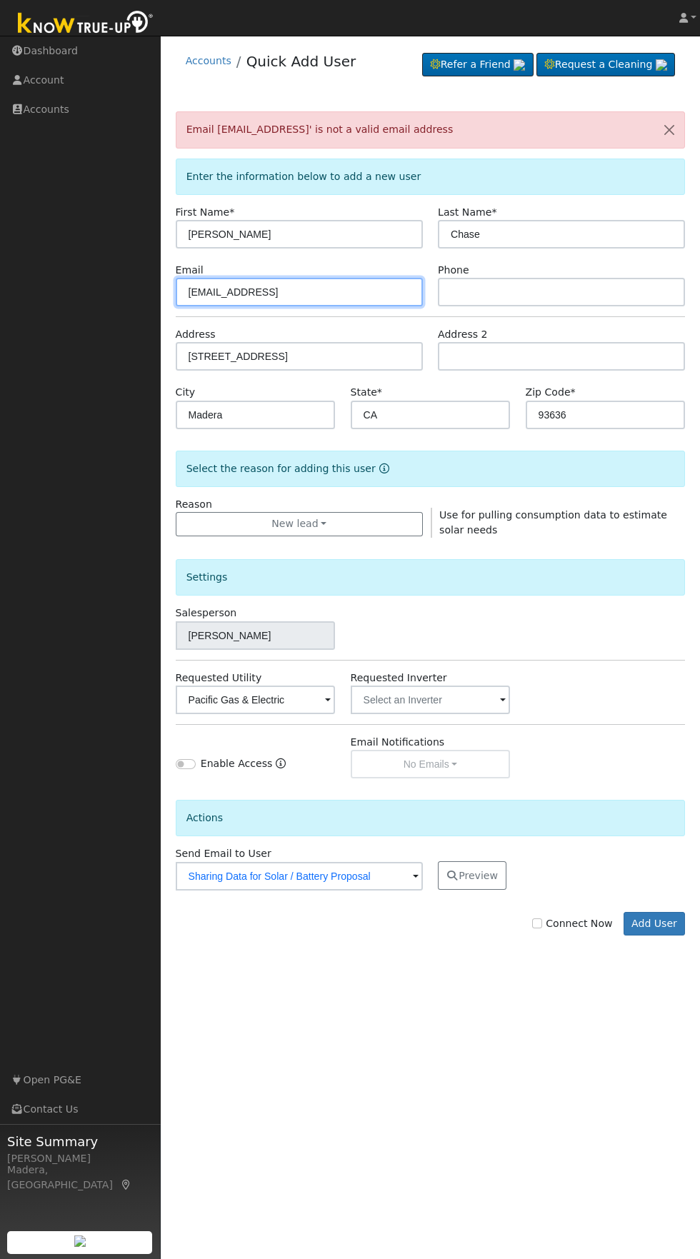
click at [356, 292] on input "Derekchase28@yahoo" at bounding box center [299, 292] width 247 height 29
type input "[EMAIL_ADDRESS][DOMAIN_NAME]"
click at [665, 929] on button "Add User" at bounding box center [654, 924] width 62 height 24
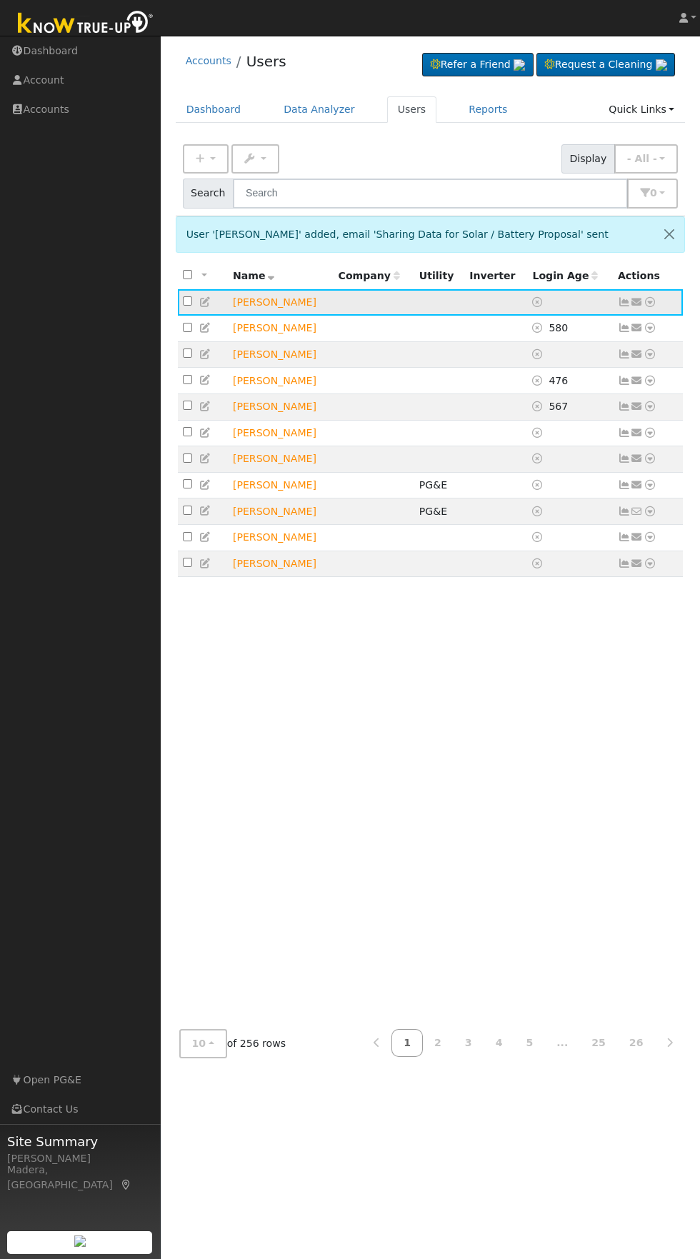
click at [274, 301] on td "[PERSON_NAME]" at bounding box center [281, 302] width 106 height 26
click at [649, 303] on icon at bounding box center [649, 302] width 13 height 10
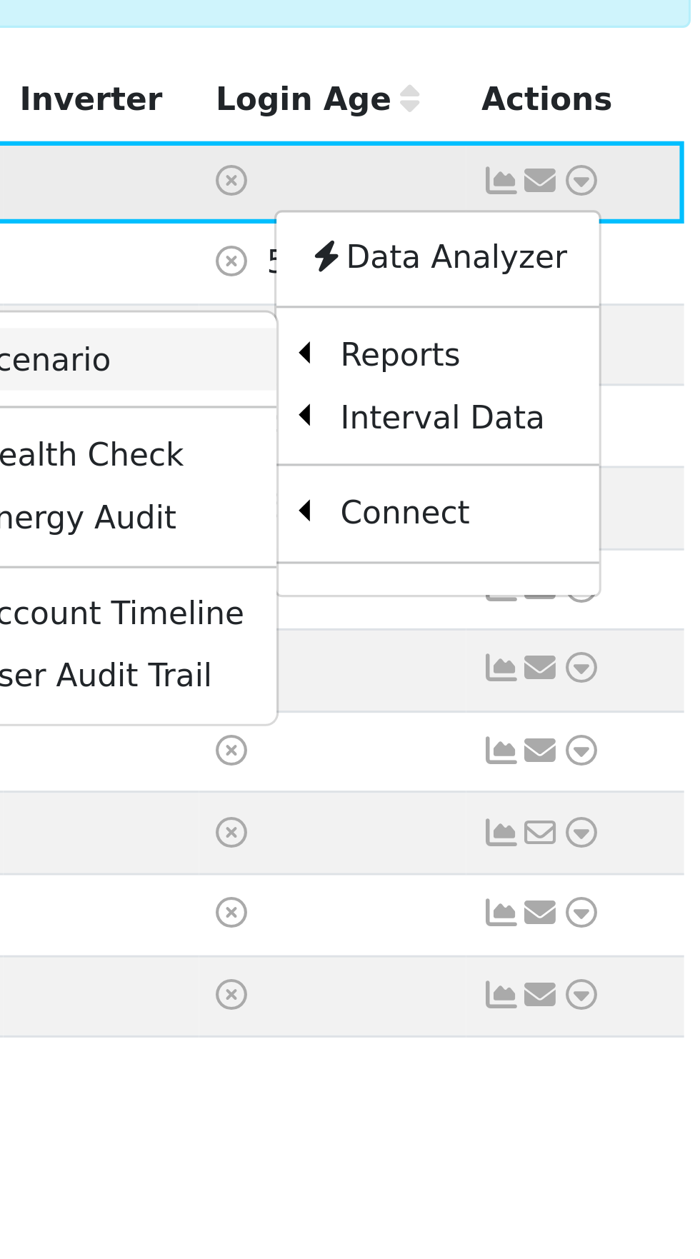
click at [514, 366] on link "Scenario" at bounding box center [498, 359] width 106 height 20
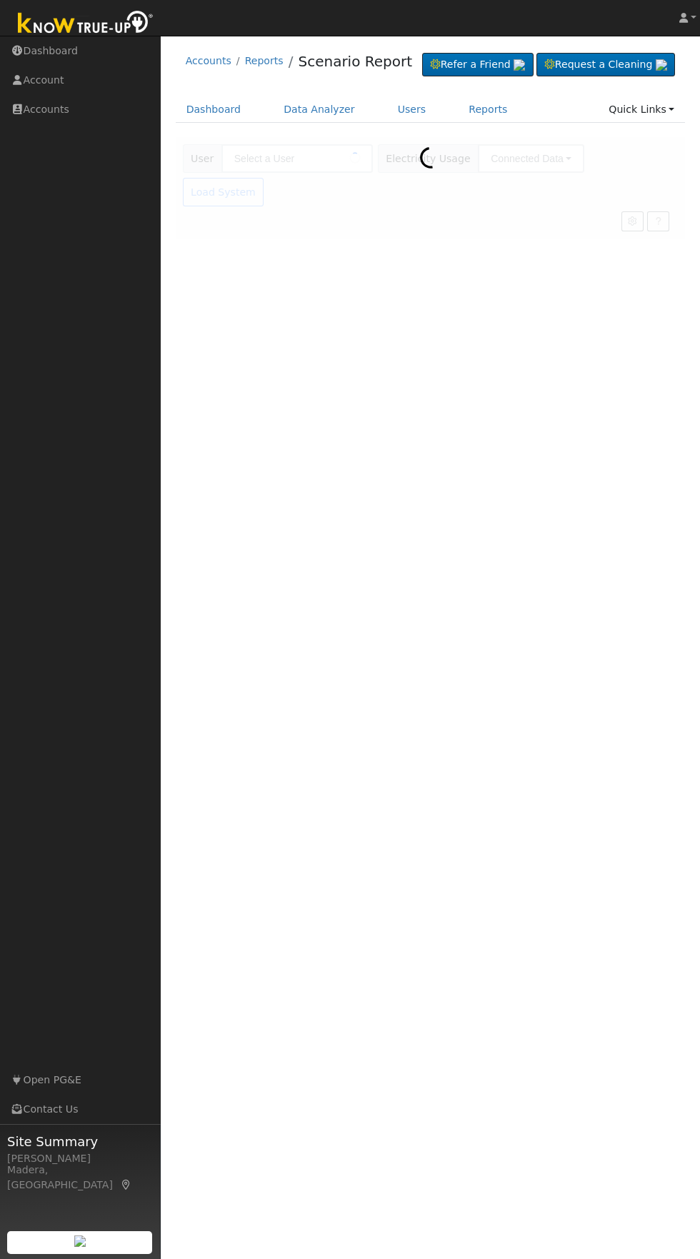
type input "[PERSON_NAME]"
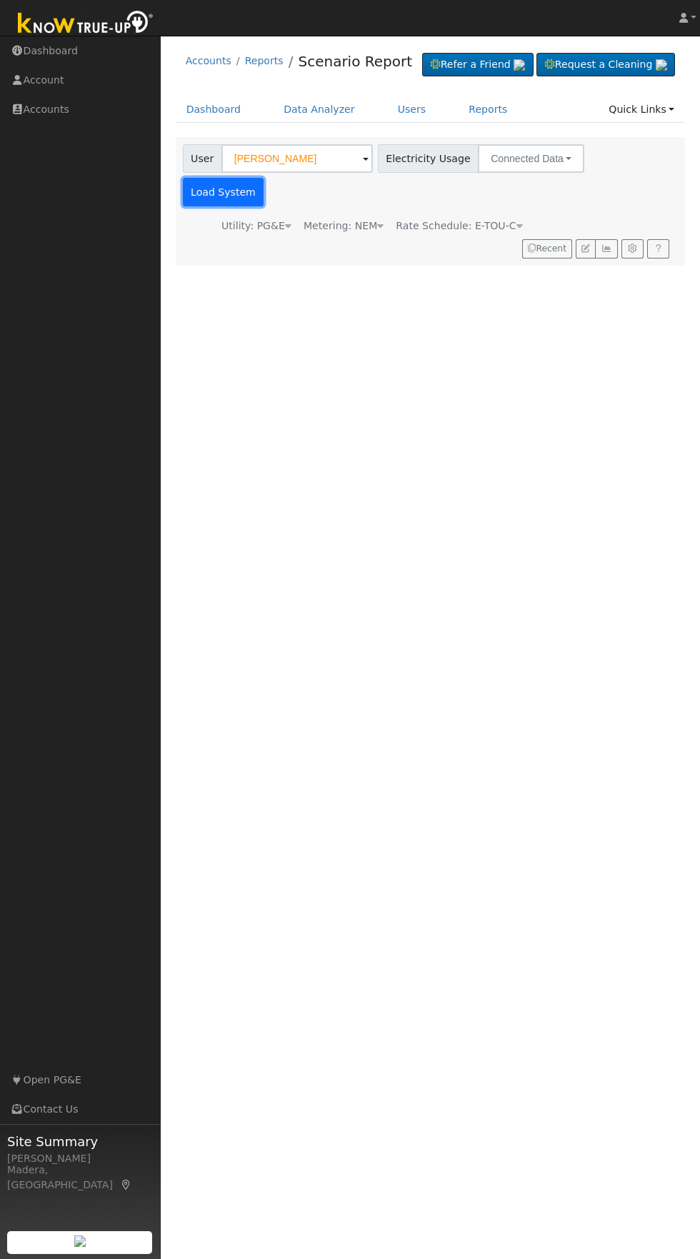
click at [264, 194] on button "Load System" at bounding box center [223, 192] width 81 height 29
